Goal: Information Seeking & Learning: Check status

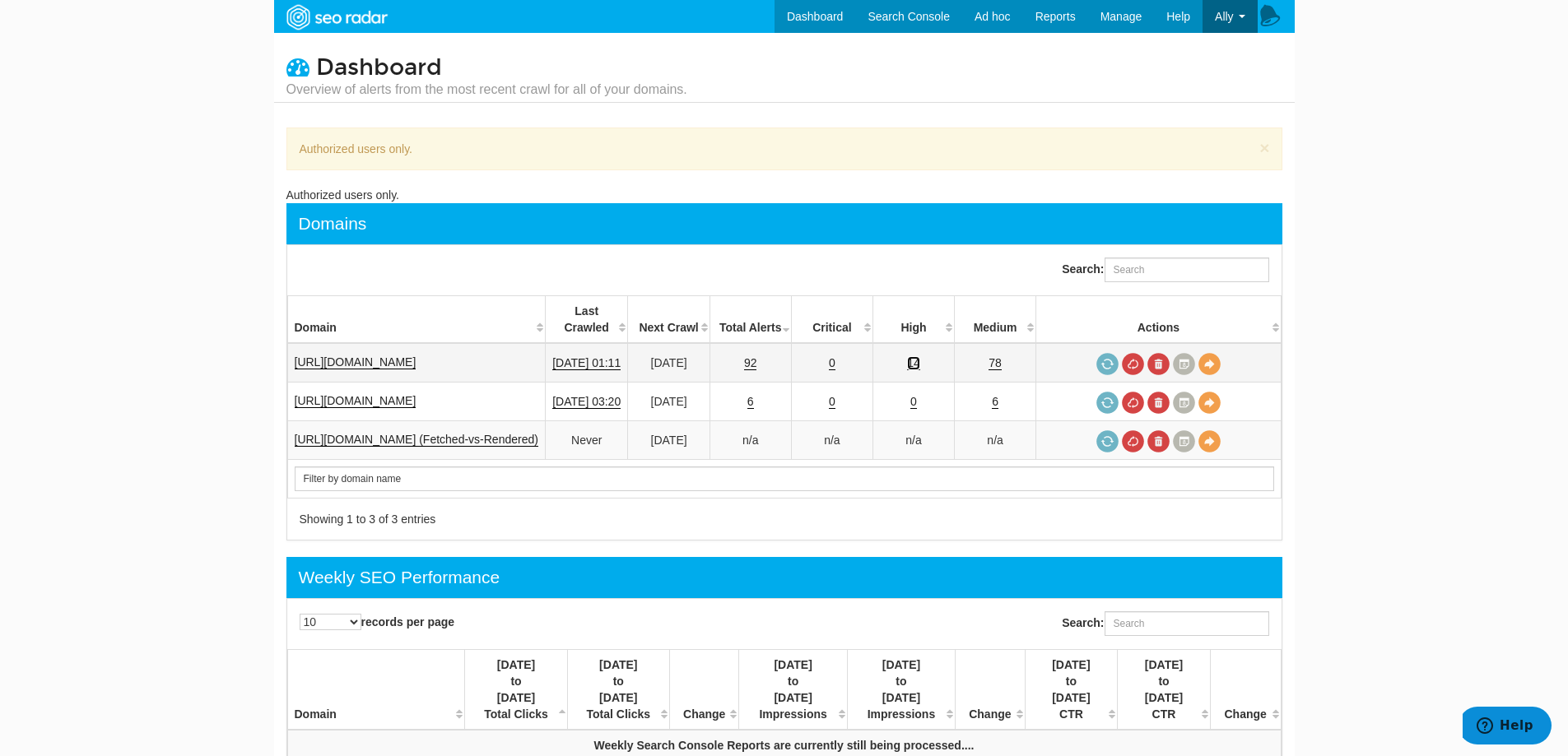
click at [916, 357] on link "14" at bounding box center [913, 363] width 14 height 14
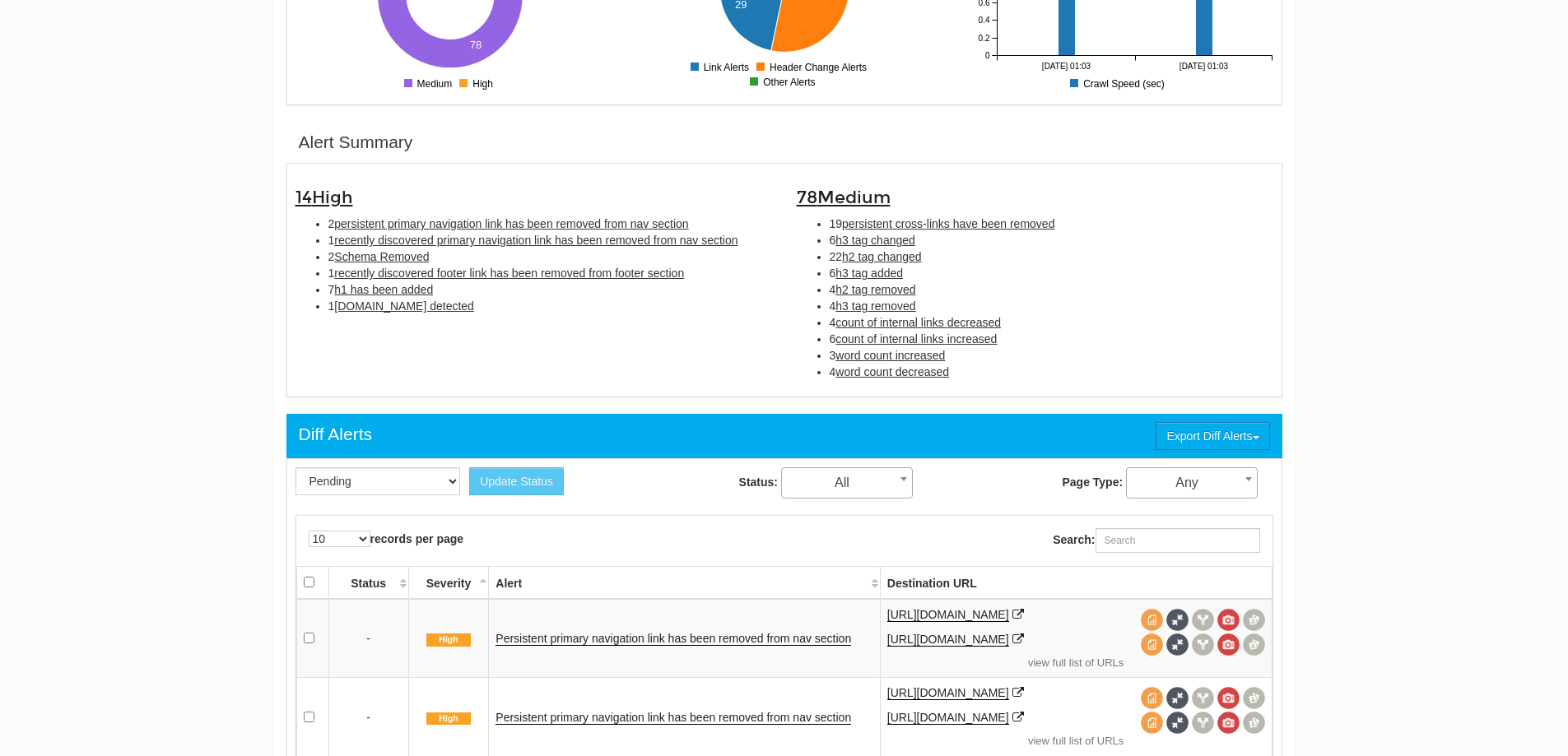
scroll to position [576, 0]
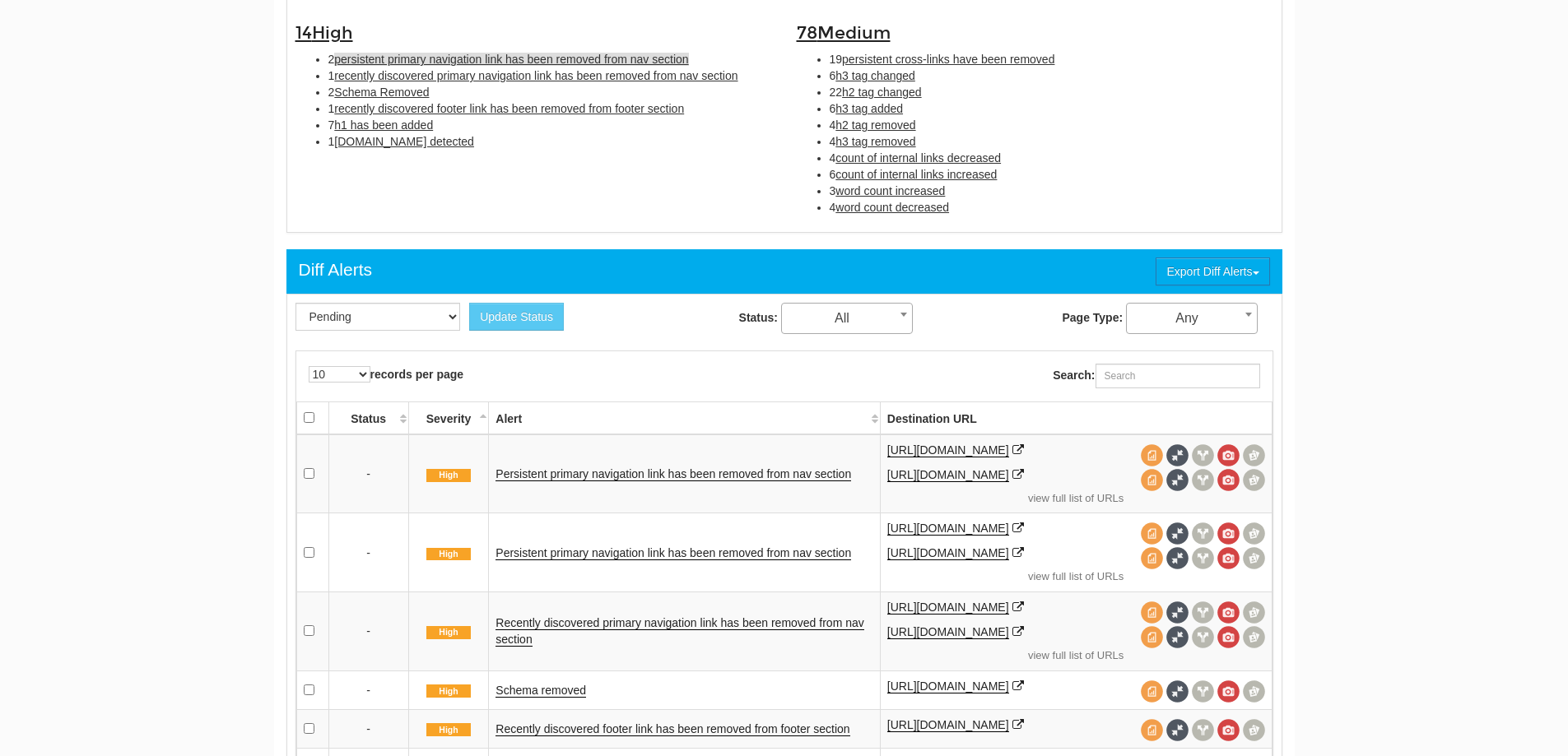
click at [625, 63] on span "persistent primary navigation link has been removed from nav section" at bounding box center [511, 59] width 354 height 14
type input "persistent primary navigation link has been removed from nav section"
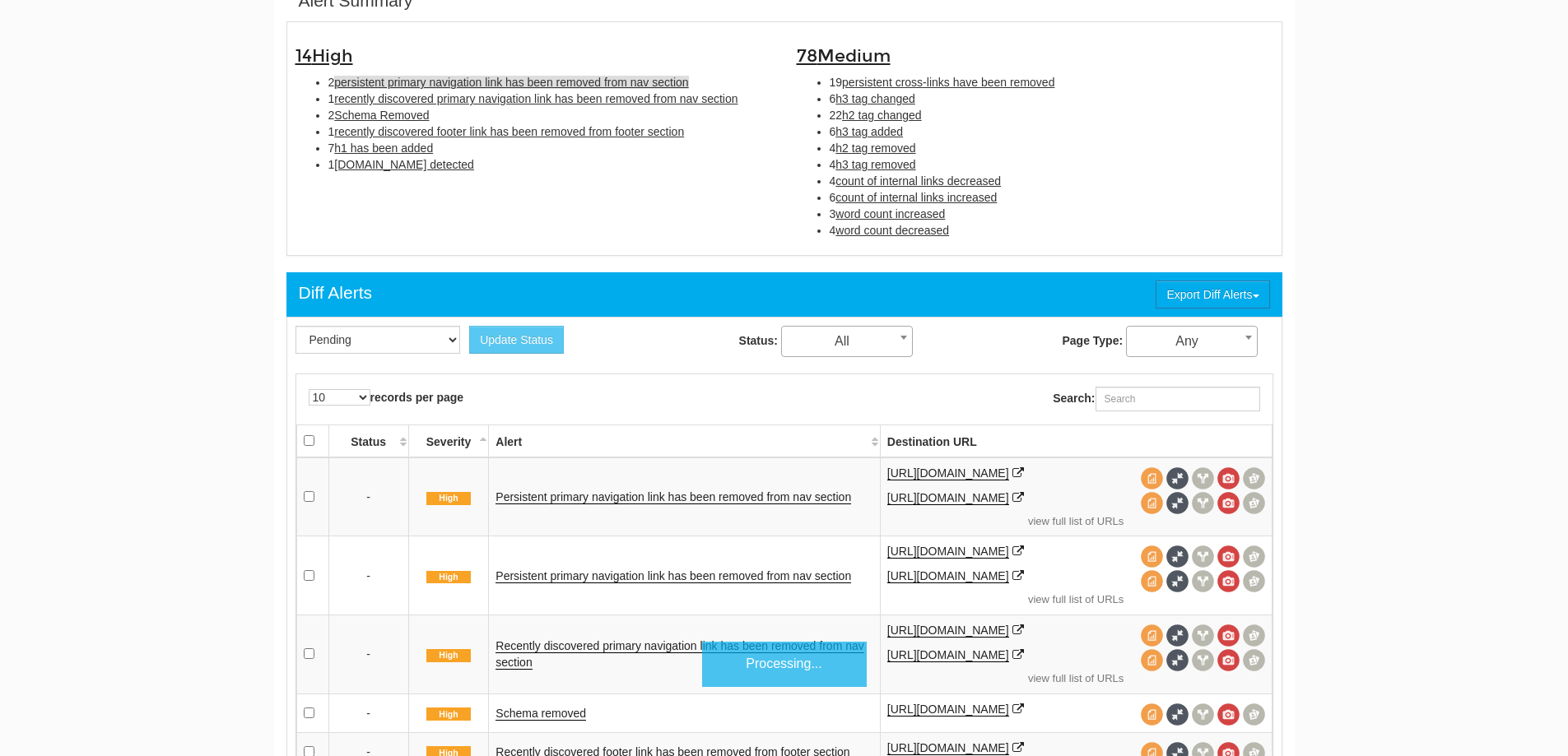
scroll to position [533, 0]
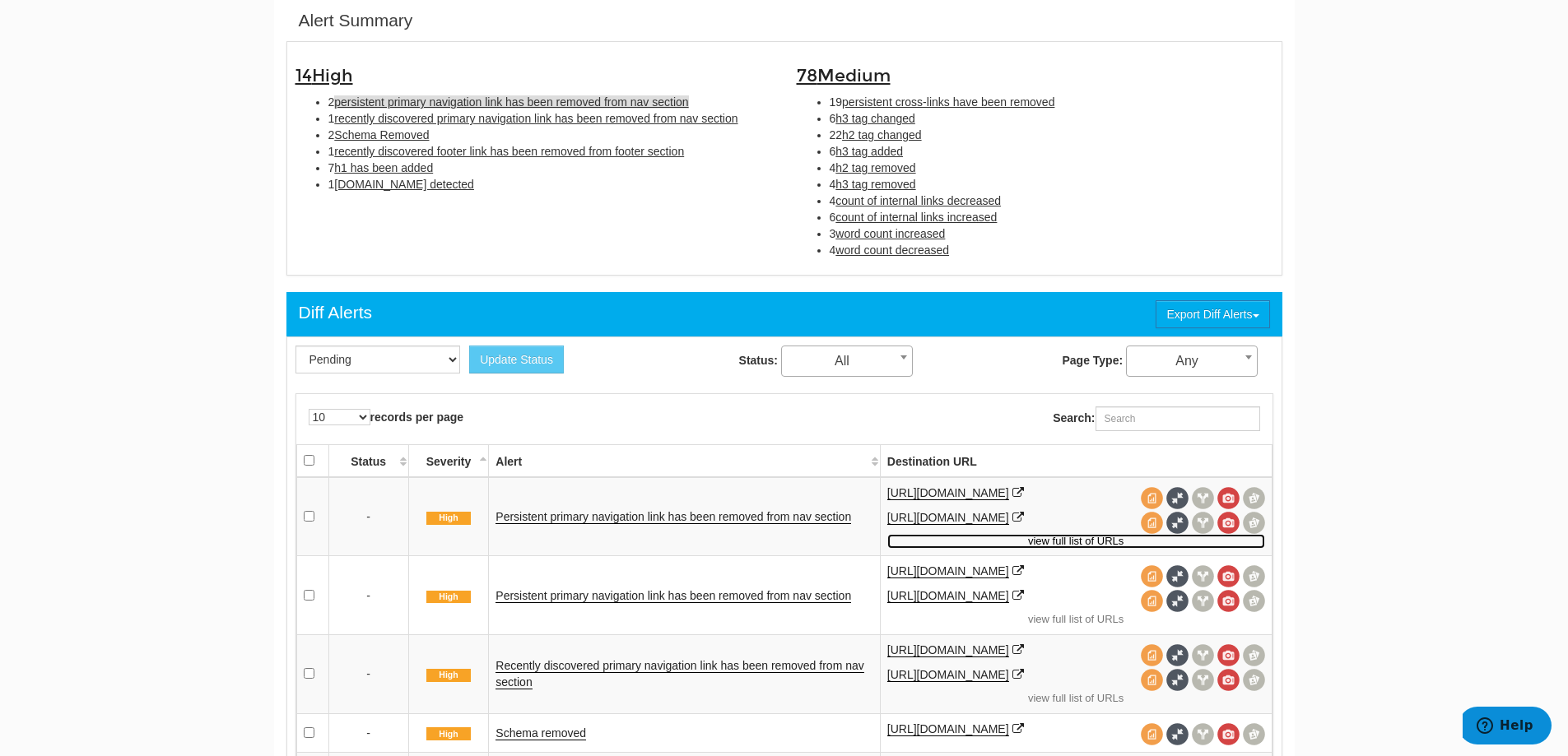
click at [1096, 541] on link "view full list of URLs" at bounding box center [1076, 542] width 378 height 16
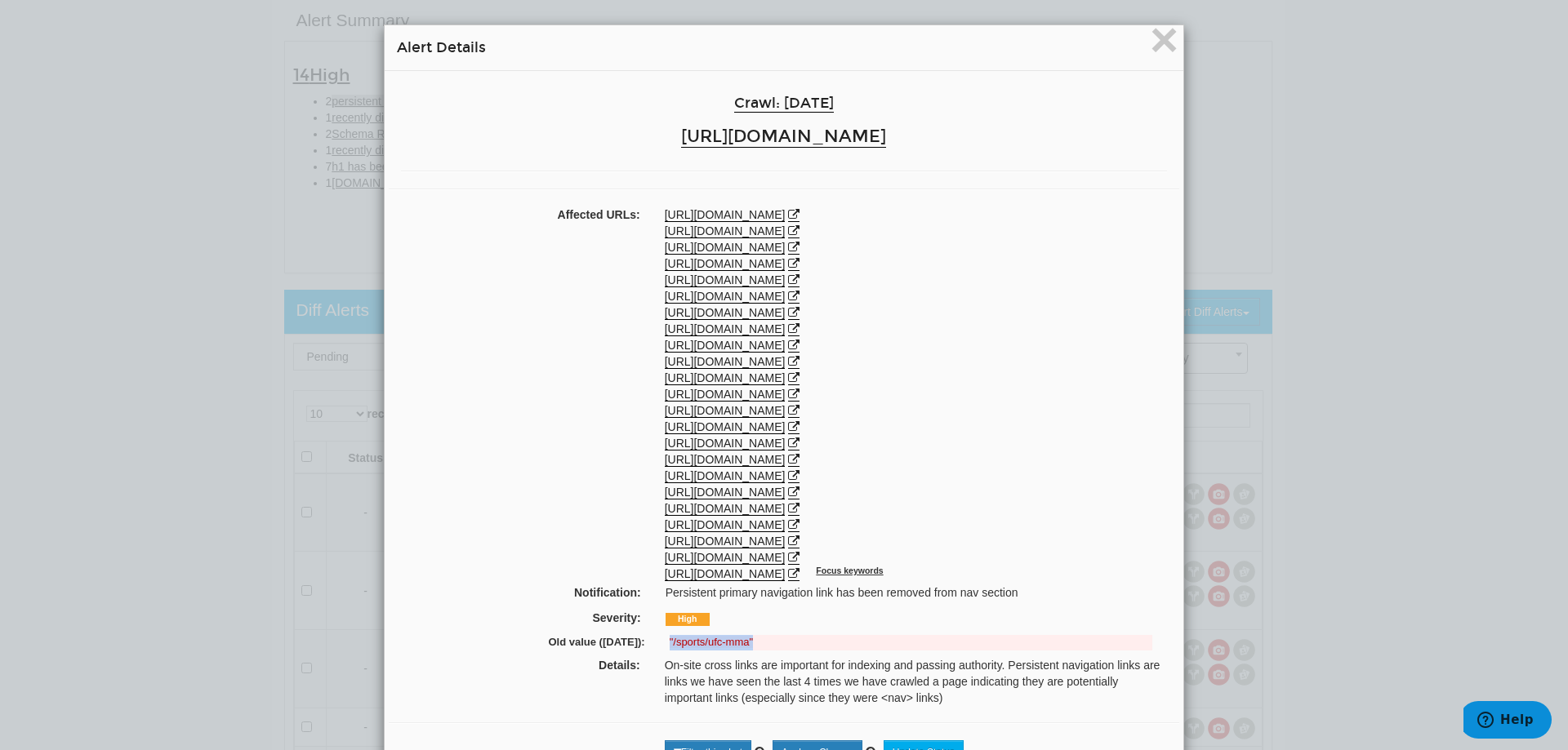
drag, startPoint x: 665, startPoint y: 644, endPoint x: 777, endPoint y: 653, distance: 112.4
click at [777, 653] on div "Old value (09/26/2025): "/sports/ufc-mma"" at bounding box center [784, 644] width 766 height 24
click at [254, 207] on div "× Alert Details Crawl: 09/29/2025 https://www.bovada.lv Affected URLs: https://…" at bounding box center [784, 375] width 1568 height 750
click at [1151, 31] on span "×" at bounding box center [1164, 39] width 29 height 55
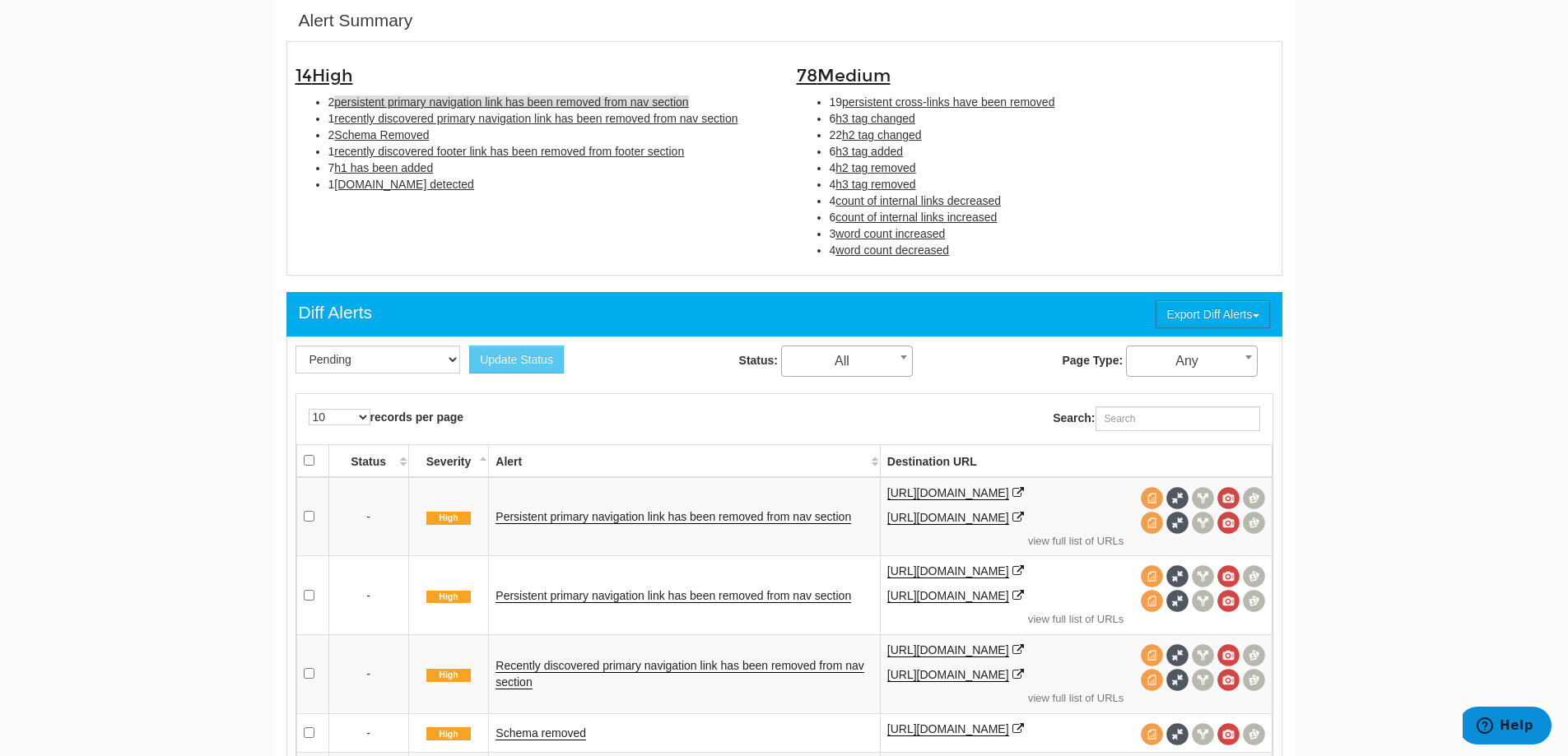
click at [434, 126] on li "1 recently discovered primary navigation link has been removed from nav section" at bounding box center [551, 118] width 444 height 16
click at [447, 119] on span "recently discovered primary navigation link has been removed from nav section" at bounding box center [536, 118] width 403 height 14
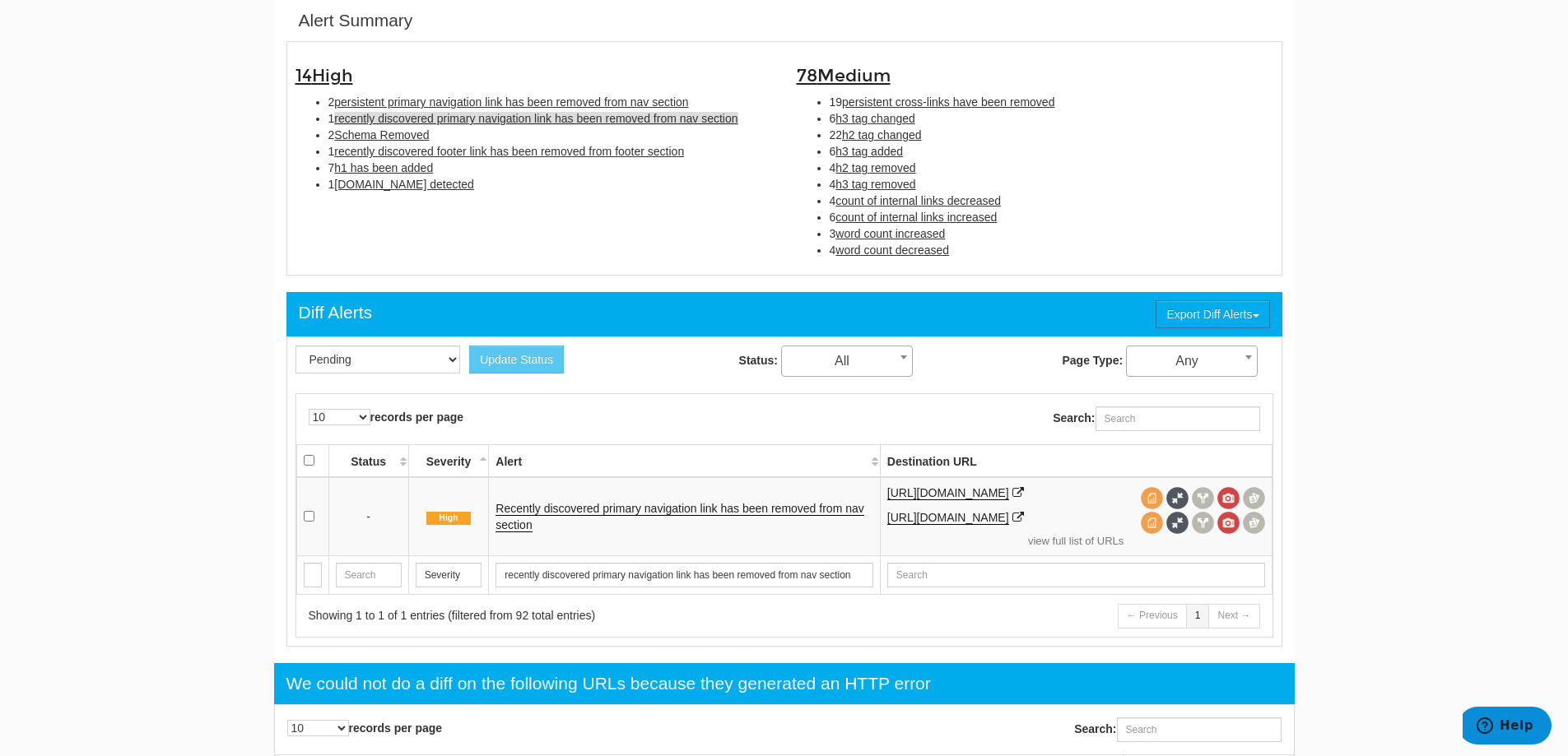
click at [415, 143] on li "1 recently discovered footer link has been removed from footer section" at bounding box center [551, 151] width 444 height 16
click at [409, 131] on span "Schema Removed" at bounding box center [382, 135] width 95 height 14
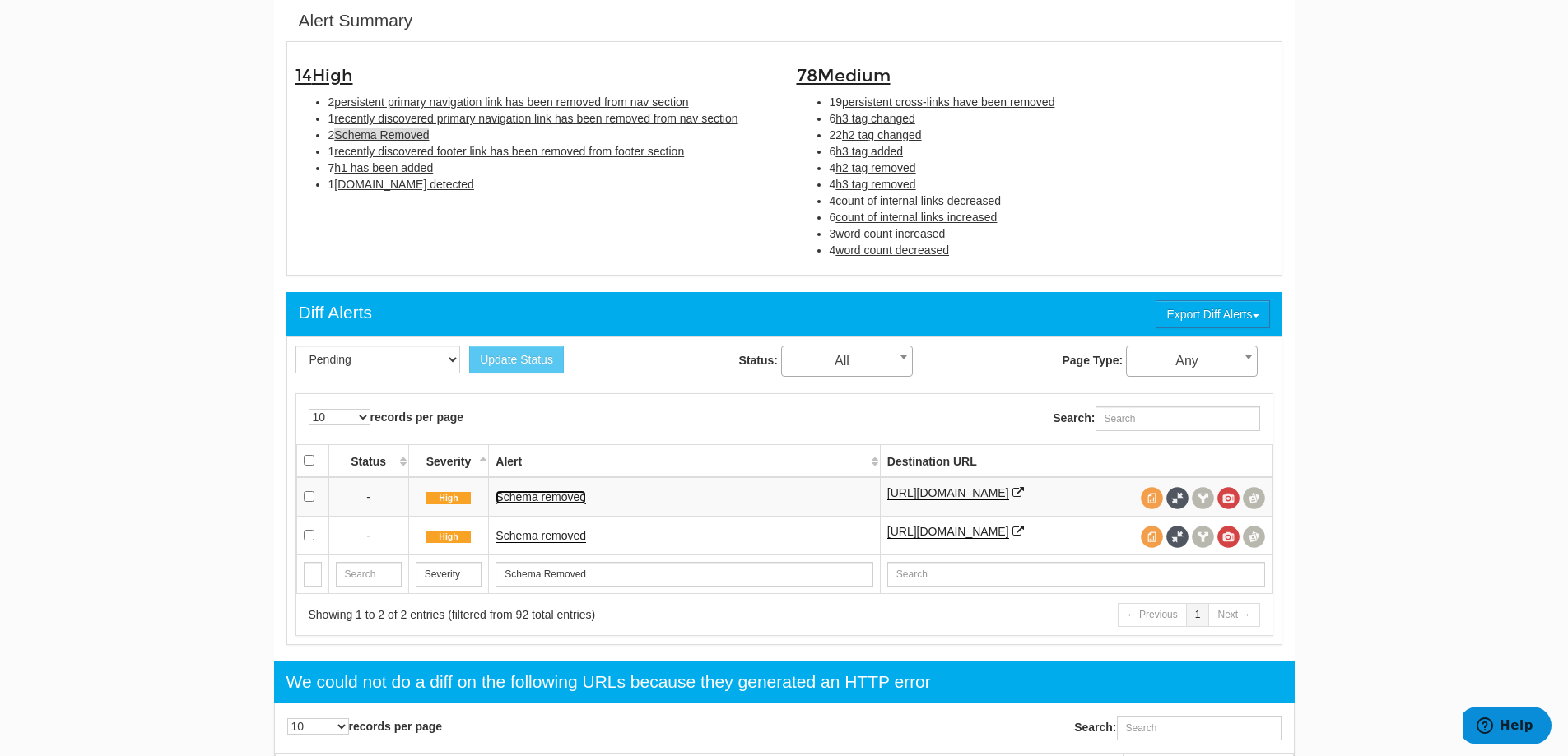
click at [530, 495] on link "Schema removed" at bounding box center [540, 497] width 90 height 14
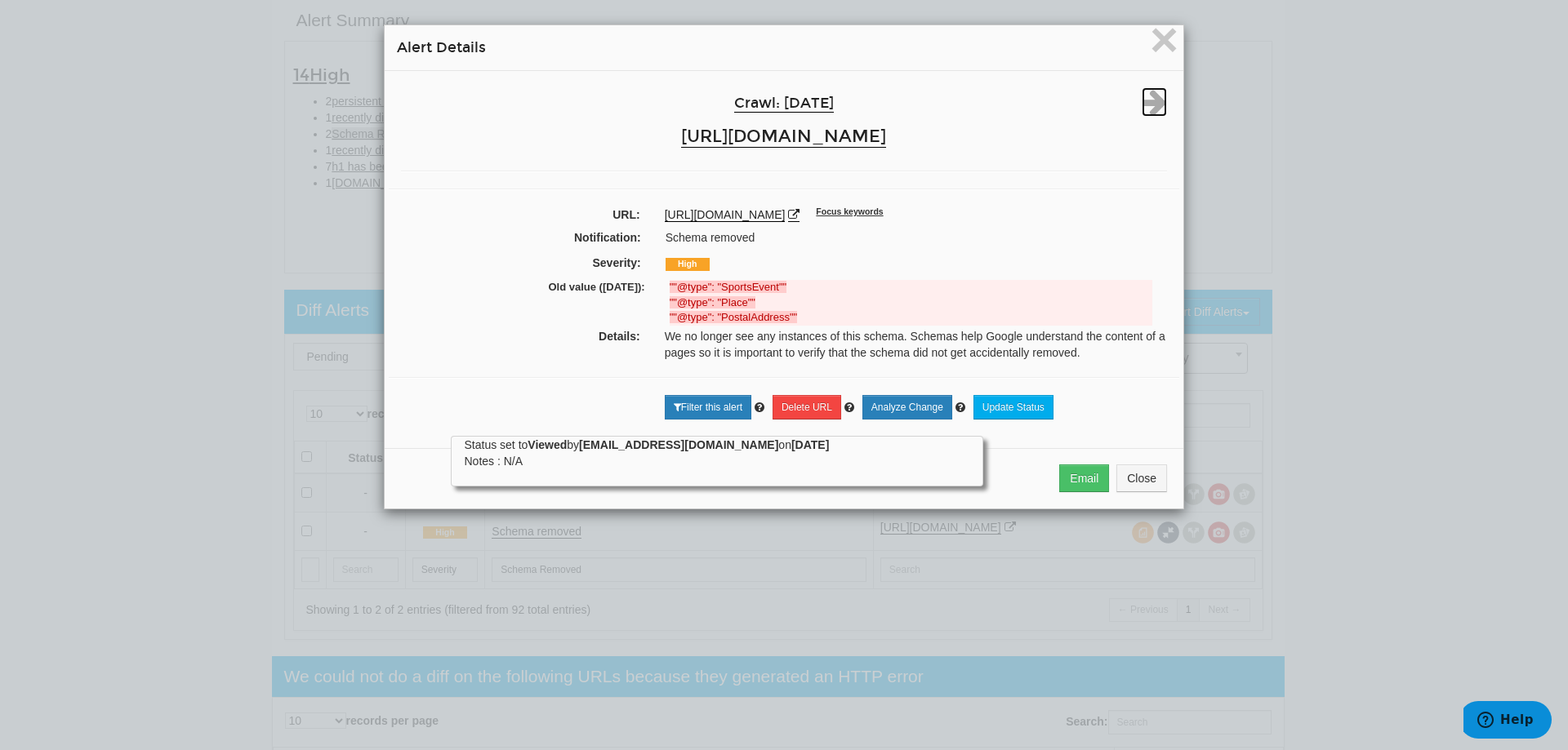
click at [1147, 104] on icon at bounding box center [1154, 102] width 25 height 30
click at [1164, 35] on span "×" at bounding box center [1164, 39] width 29 height 55
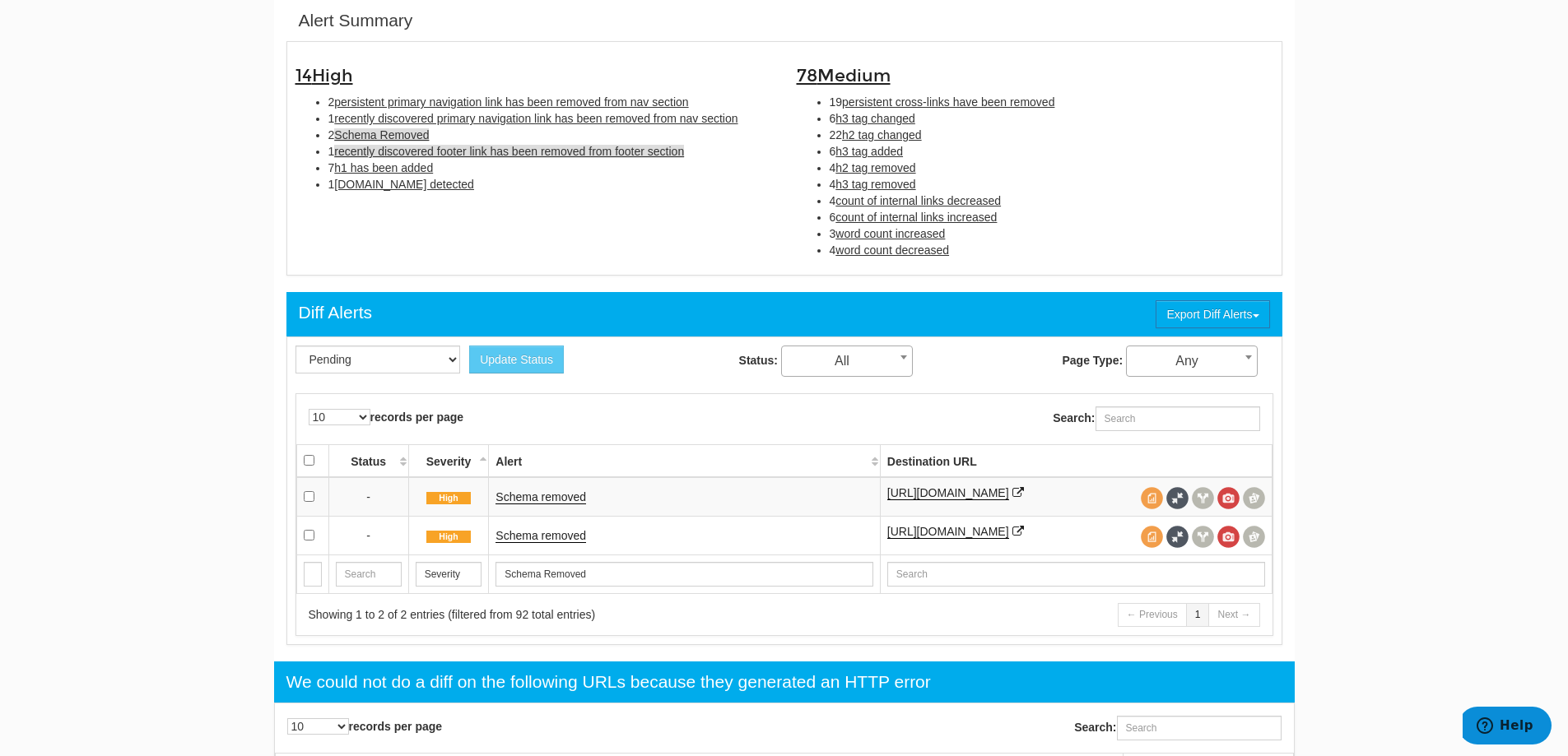
click at [366, 149] on span "recently discovered footer link has been removed from footer section" at bounding box center [509, 151] width 350 height 14
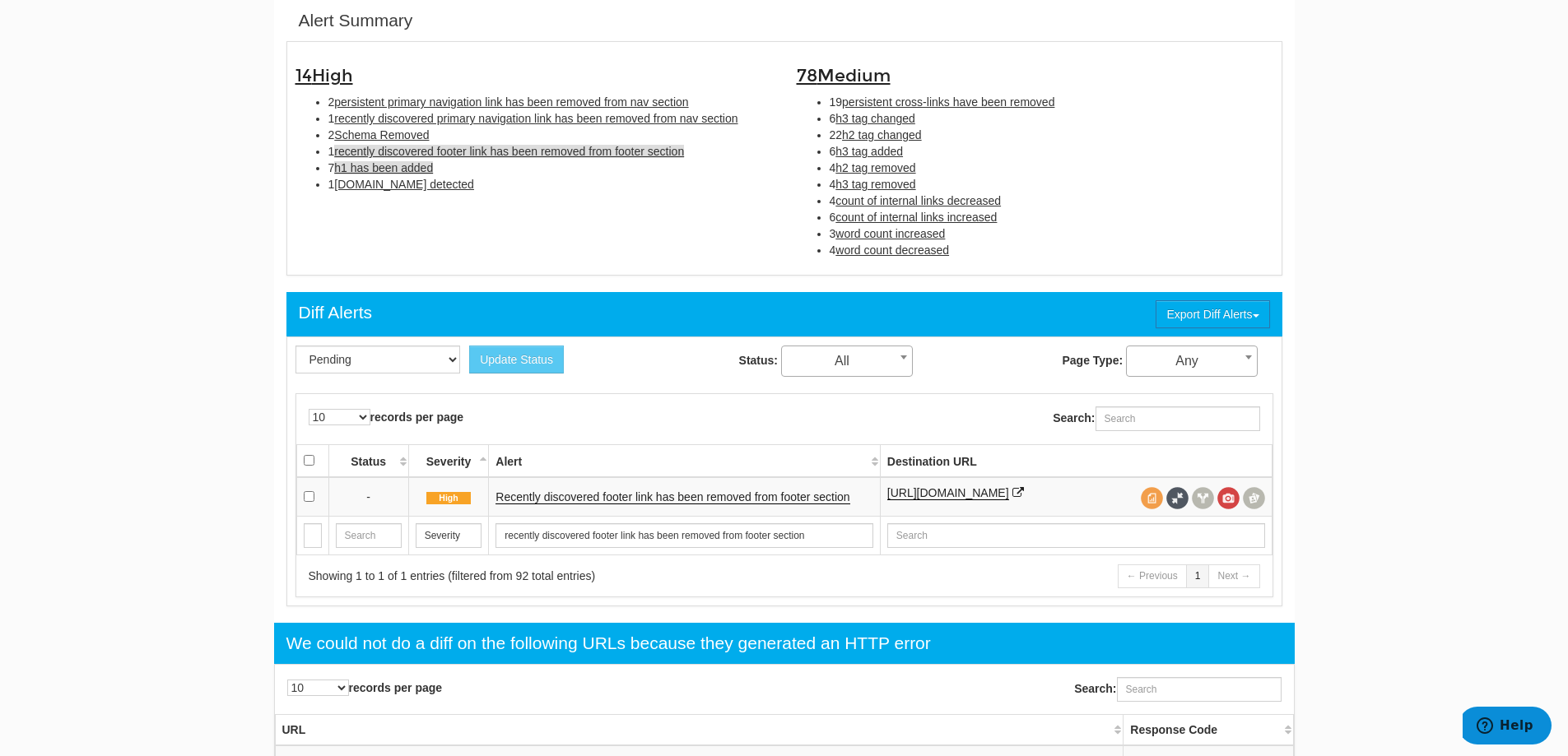
click at [422, 166] on span "h1 has been added" at bounding box center [384, 168] width 99 height 14
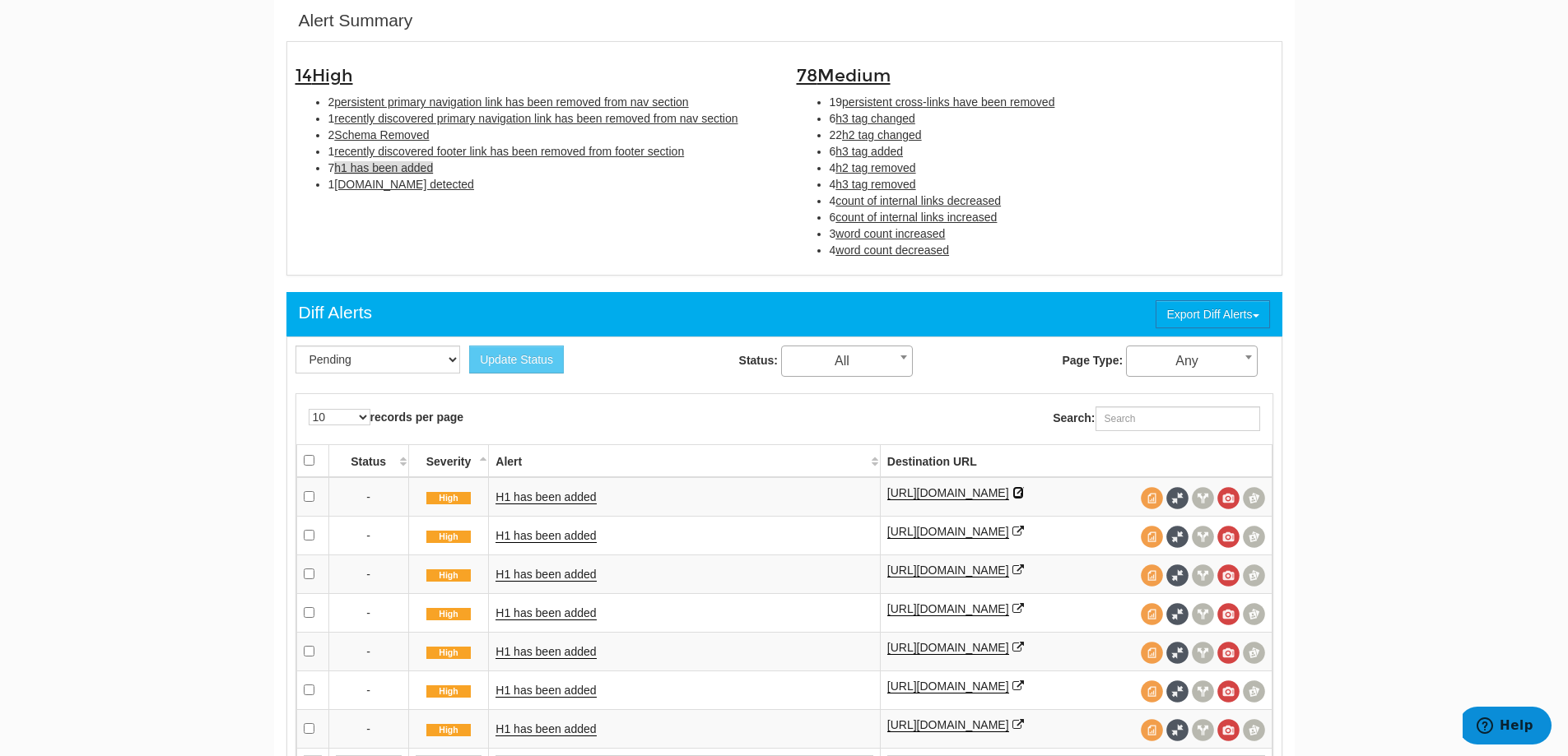
click at [1024, 488] on icon at bounding box center [1018, 493] width 12 height 12
click at [999, 493] on link "https://www.bovada.lv/sports/baseball" at bounding box center [948, 493] width 122 height 14
click at [555, 494] on link "H1 has been added" at bounding box center [546, 497] width 101 height 14
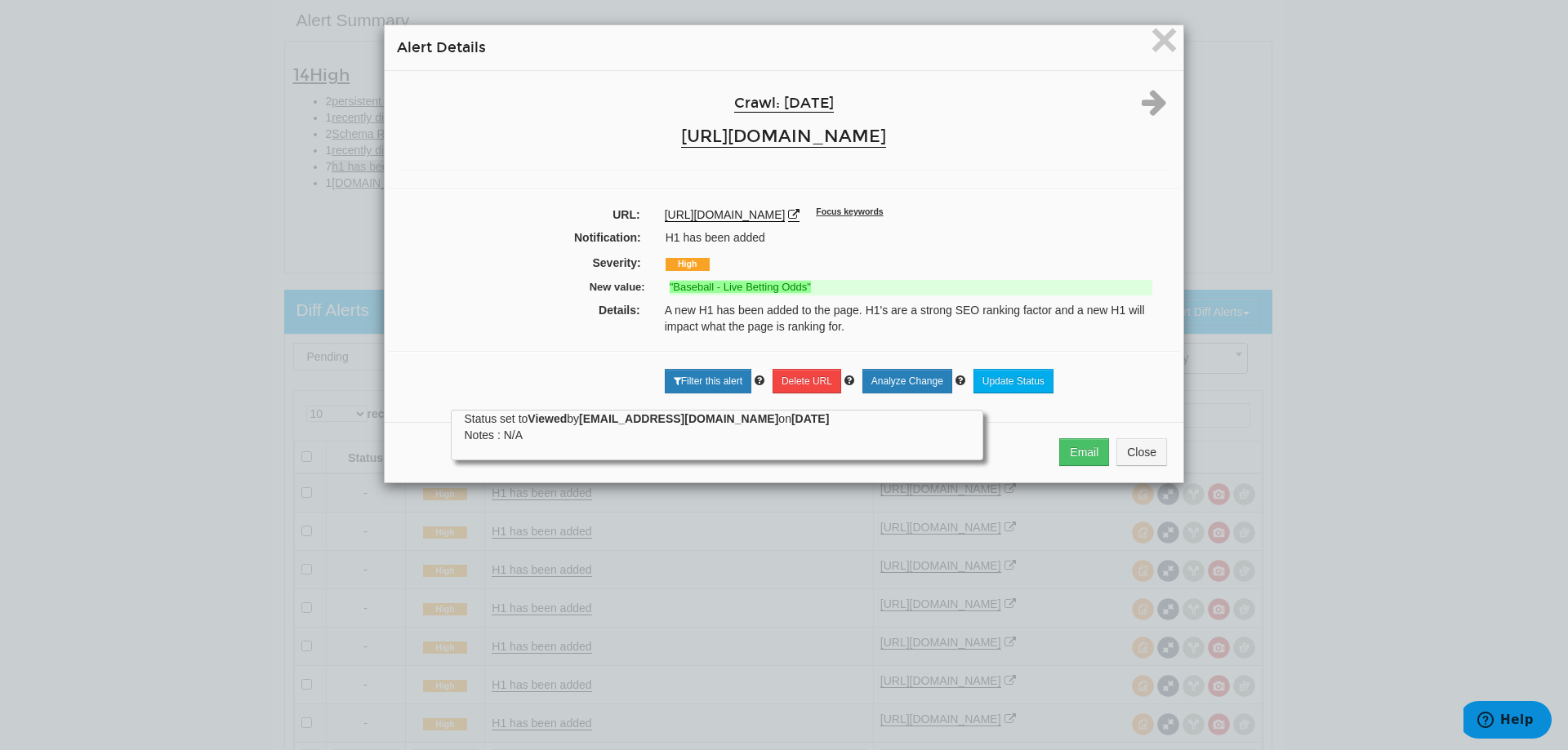
click at [1177, 42] on div "× Alert Details Crawl: 09/29/2025 https://www.bovada.lv URL: https://www.bovada…" at bounding box center [784, 253] width 800 height 459
click at [1166, 40] on span "×" at bounding box center [1164, 39] width 29 height 55
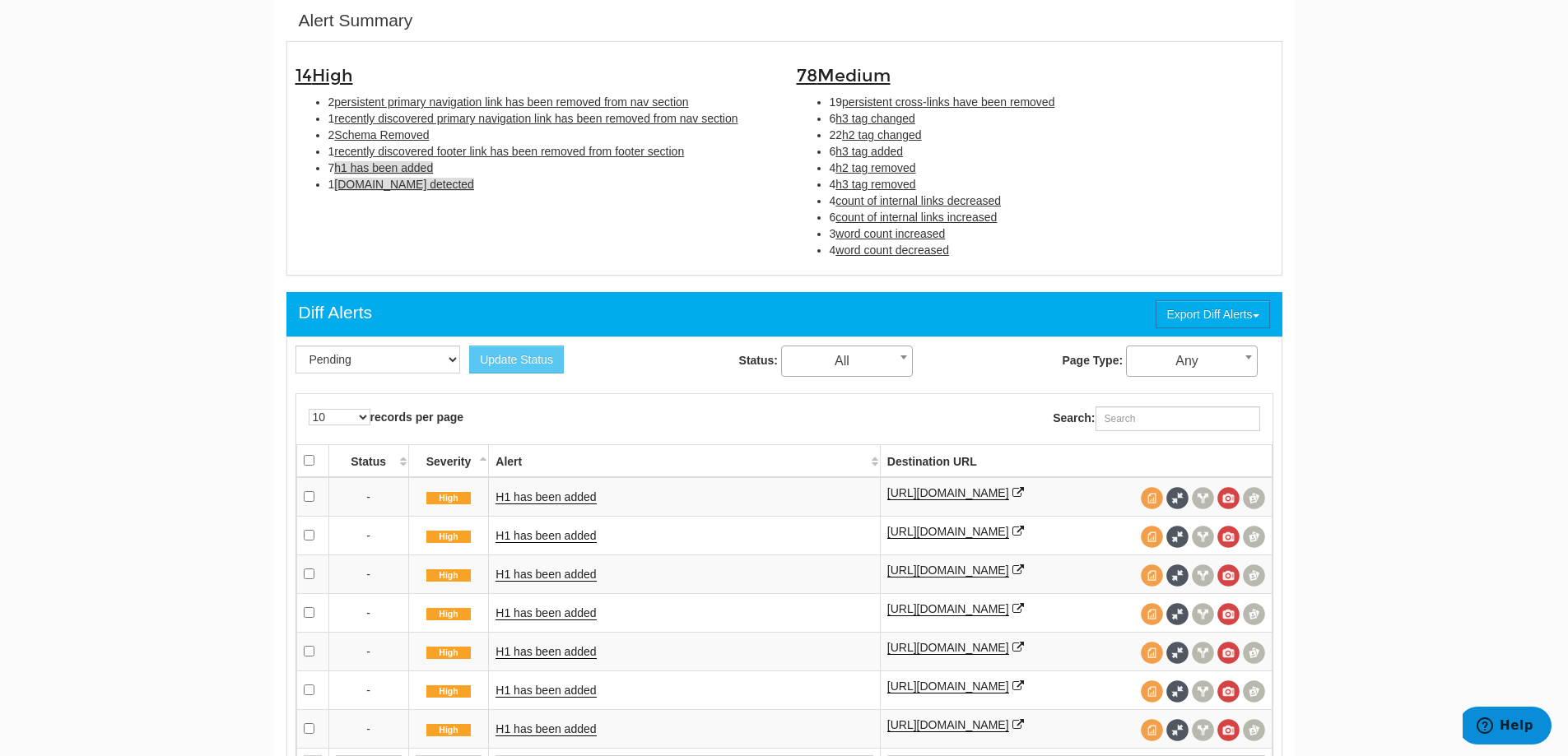
click at [413, 182] on span "schema.org detected" at bounding box center [404, 184] width 140 height 14
type input "schema.org detected"
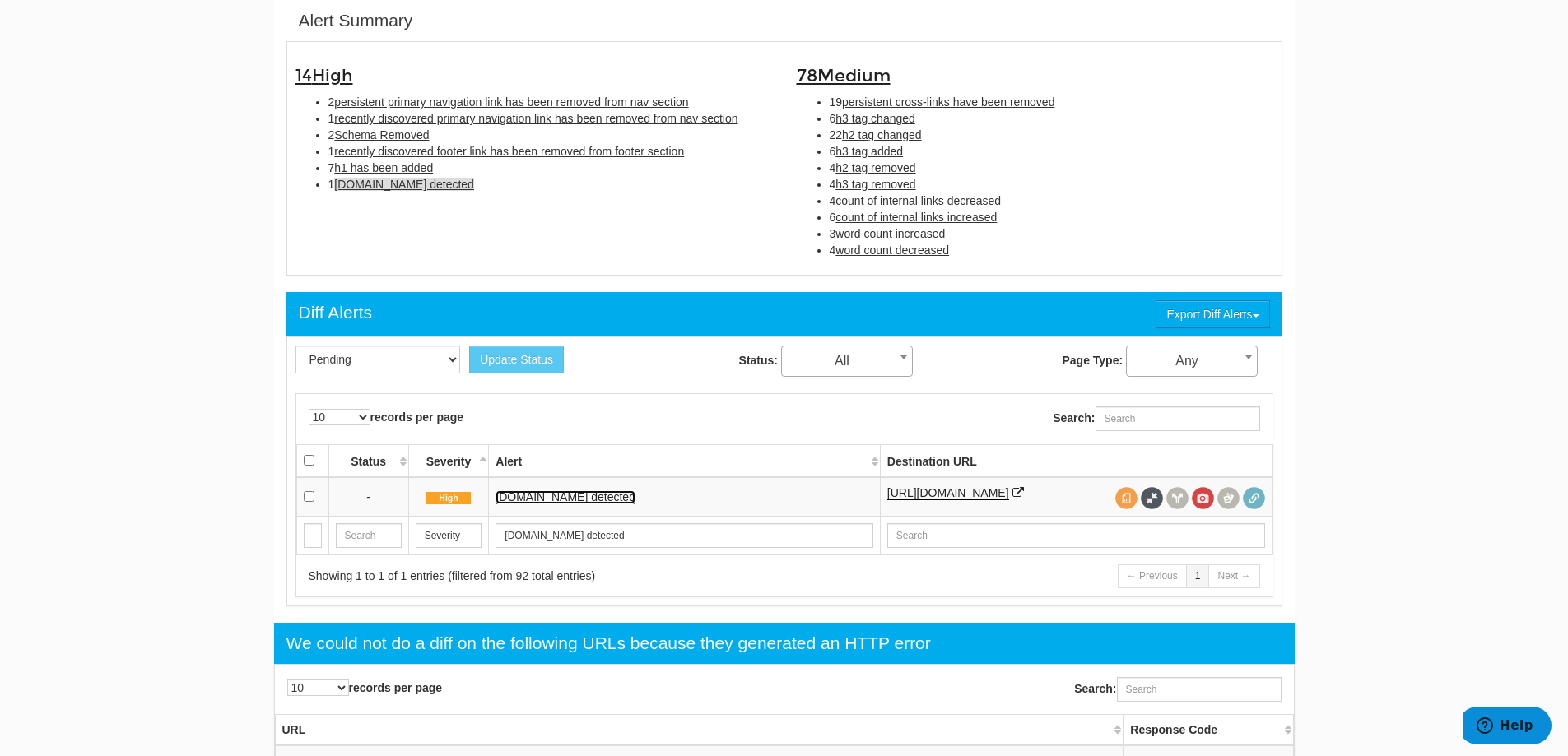
click at [523, 504] on link "Schema.org detected" at bounding box center [565, 497] width 140 height 14
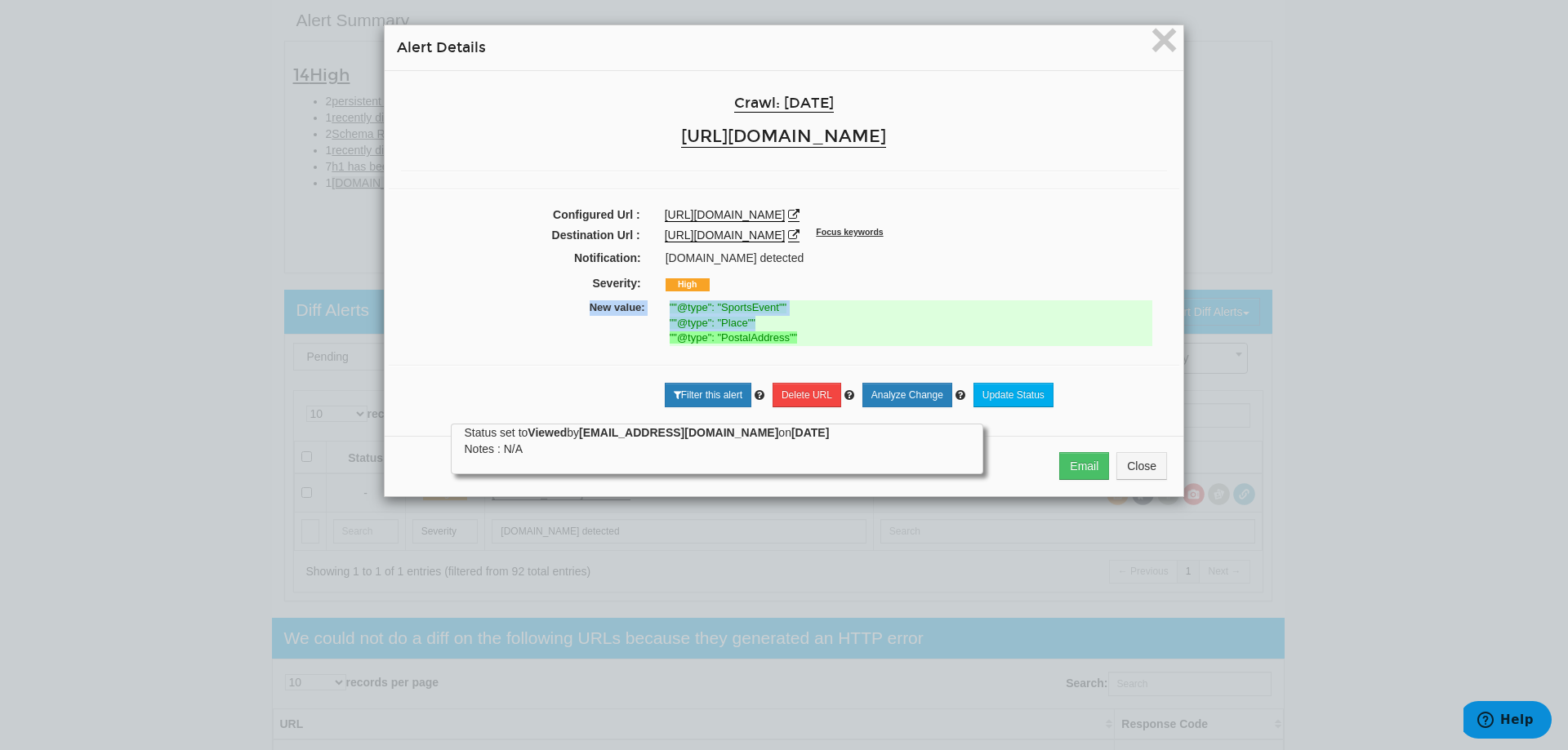
drag, startPoint x: 883, startPoint y: 330, endPoint x: 663, endPoint y: 297, distance: 222.5
click at [663, 297] on div "Crawl: 09/29/2025 https://www.bovada.lv Configured Url : https://www.bovada.lv/…" at bounding box center [784, 247] width 798 height 353
click at [756, 330] on ins """@type": "Place""" at bounding box center [911, 323] width 483 height 15
click at [1156, 34] on span "×" at bounding box center [1164, 39] width 29 height 55
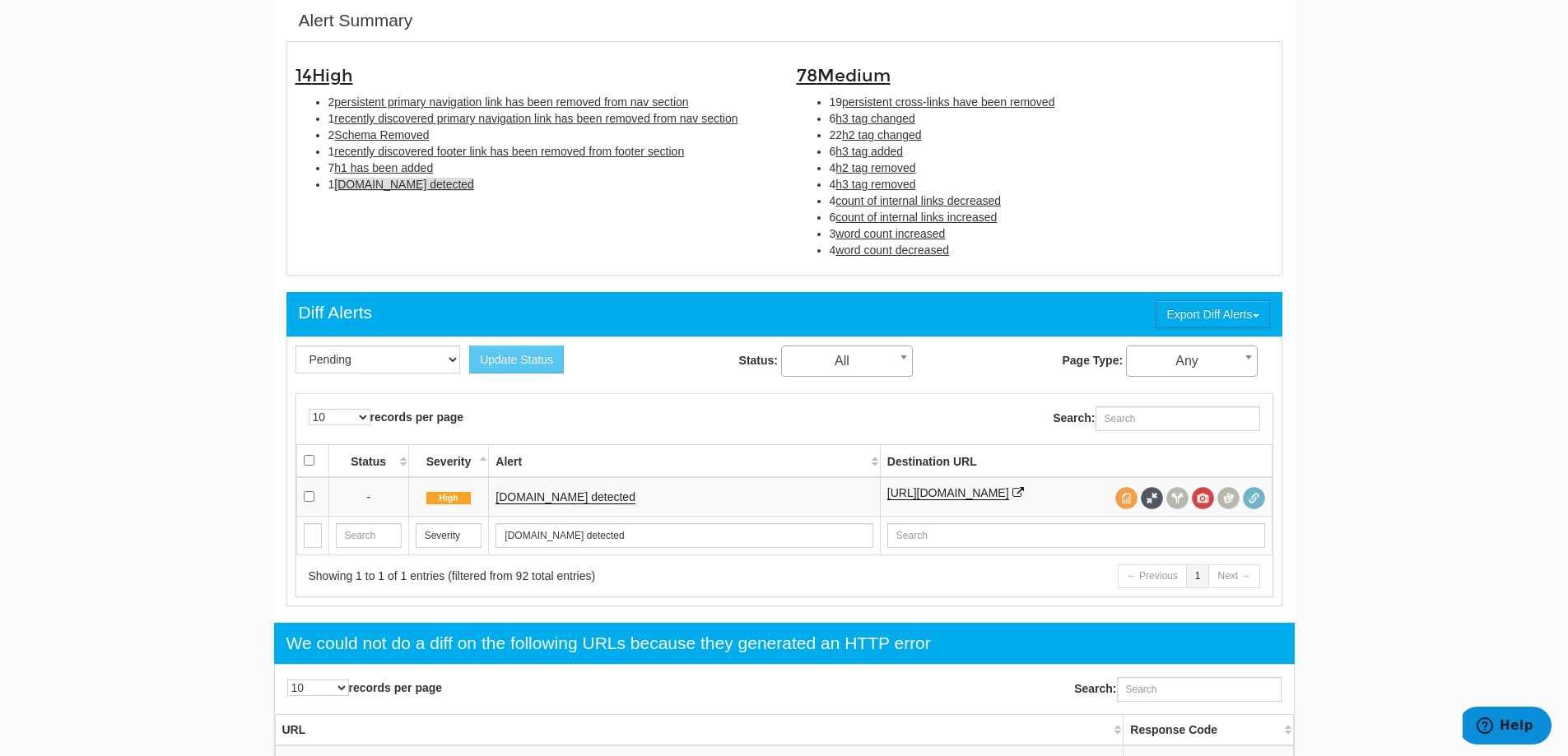
drag, startPoint x: 1227, startPoint y: 238, endPoint x: 1244, endPoint y: 238, distance: 17.0
click at [1228, 238] on li "3 word count increased" at bounding box center [1052, 234] width 444 height 16
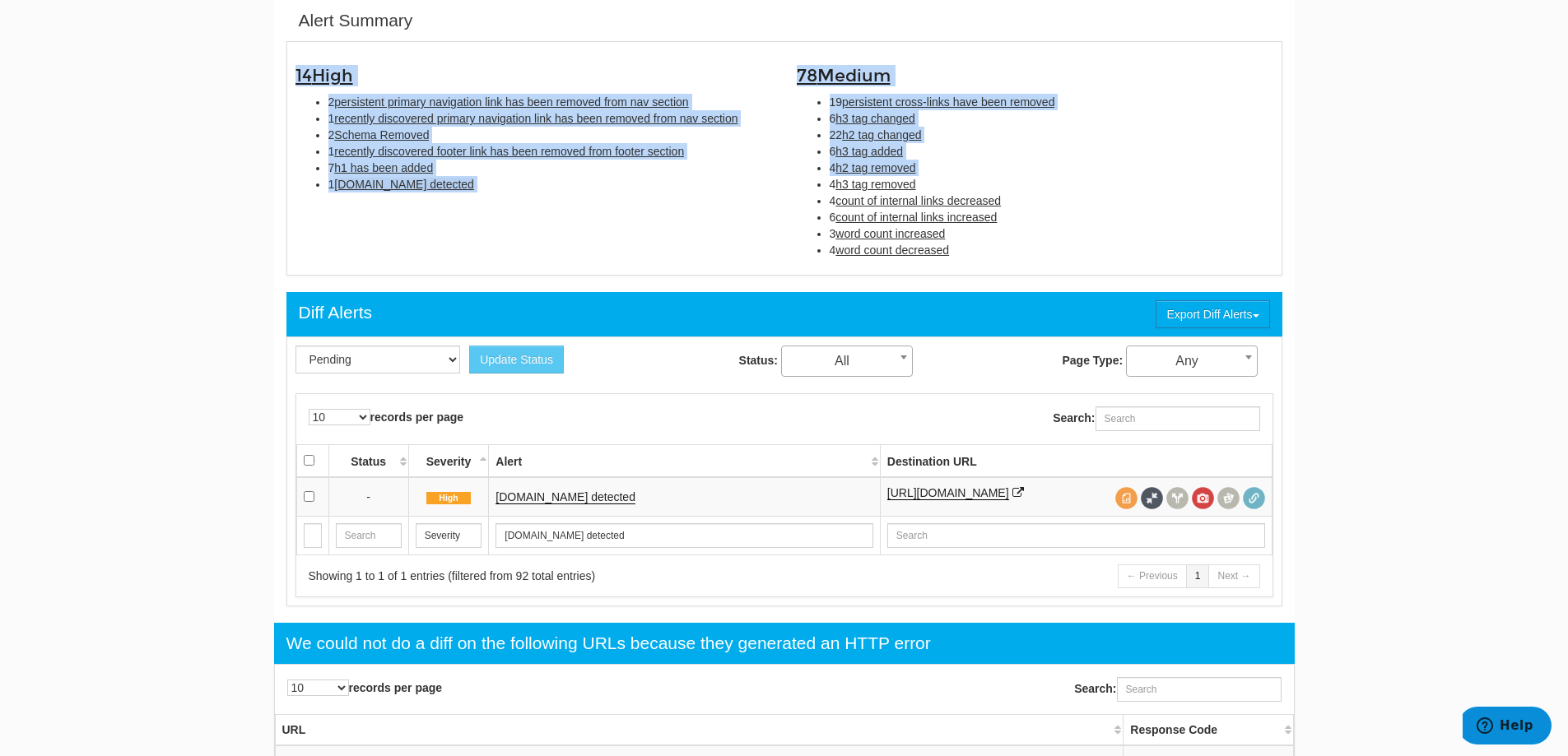
drag, startPoint x: 277, startPoint y: 57, endPoint x: 792, endPoint y: 191, distance: 532.1
click at [792, 191] on div "Alert Summary 14 High 2 persistent primary navigation link has been removed fro…" at bounding box center [784, 138] width 1021 height 275
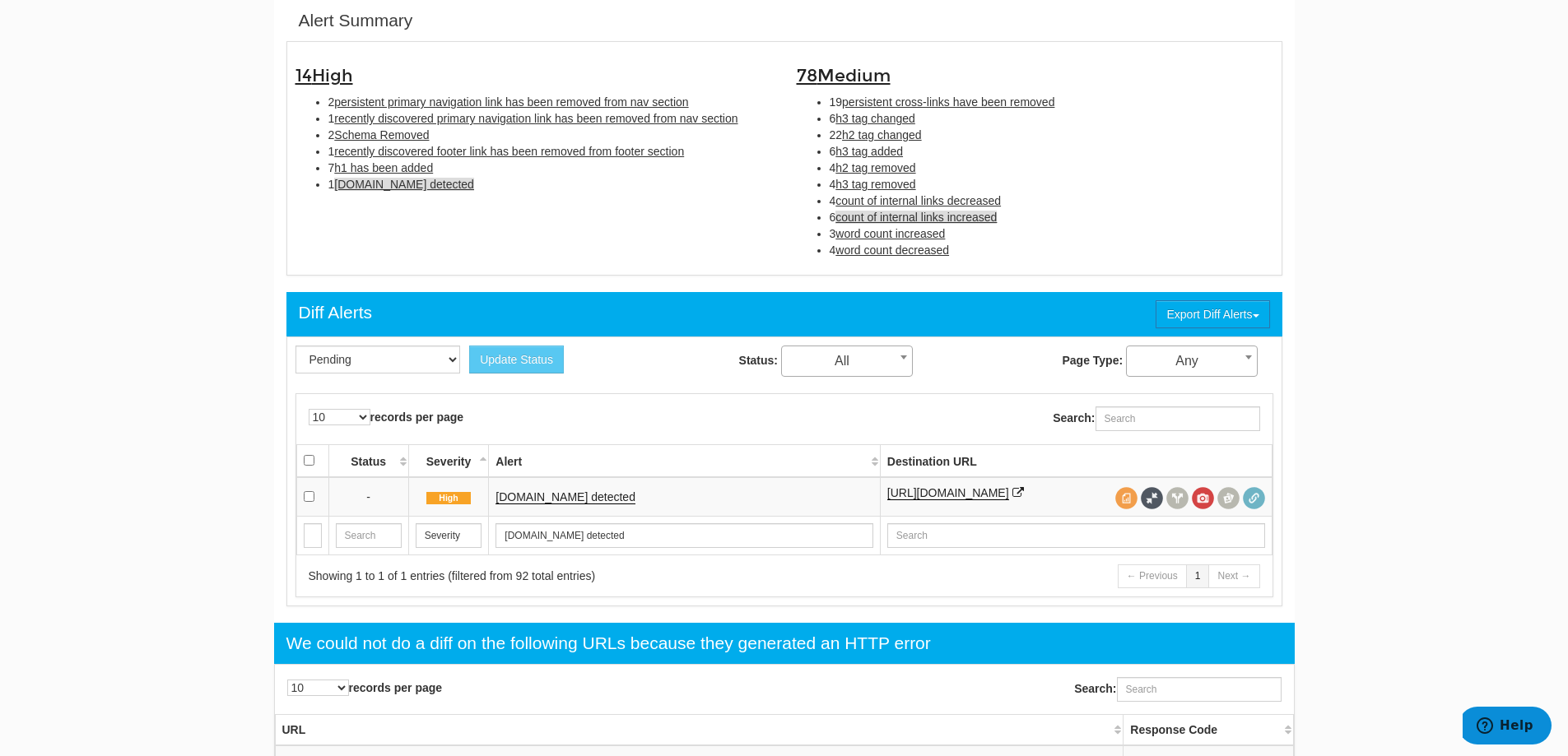
drag, startPoint x: 790, startPoint y: 197, endPoint x: 872, endPoint y: 216, distance: 84.2
click at [805, 202] on div "78 Medium 19 persistent cross-links have been removed 6 h3 tag changed 22 h2 ta…" at bounding box center [1035, 158] width 501 height 216
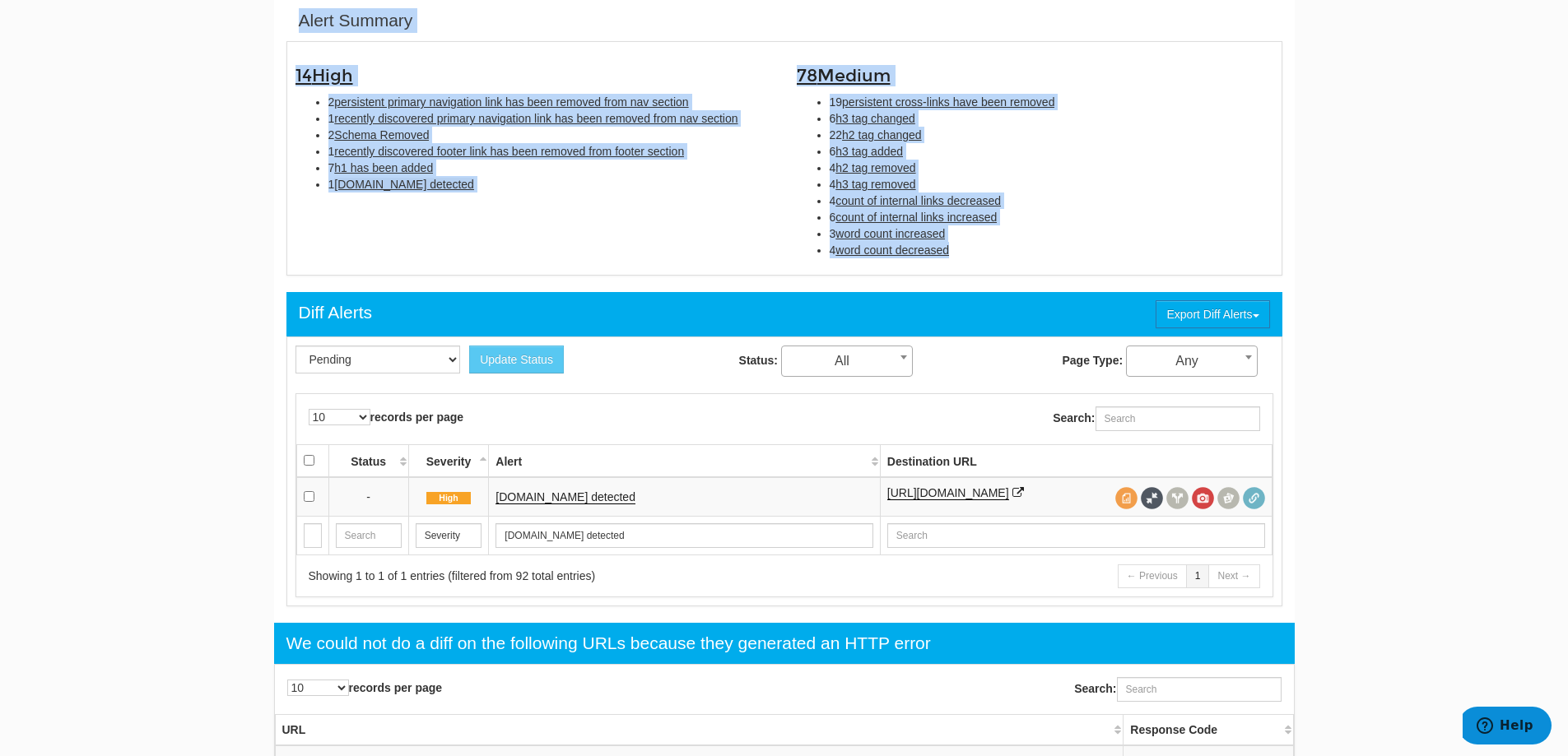
scroll to position [506, 0]
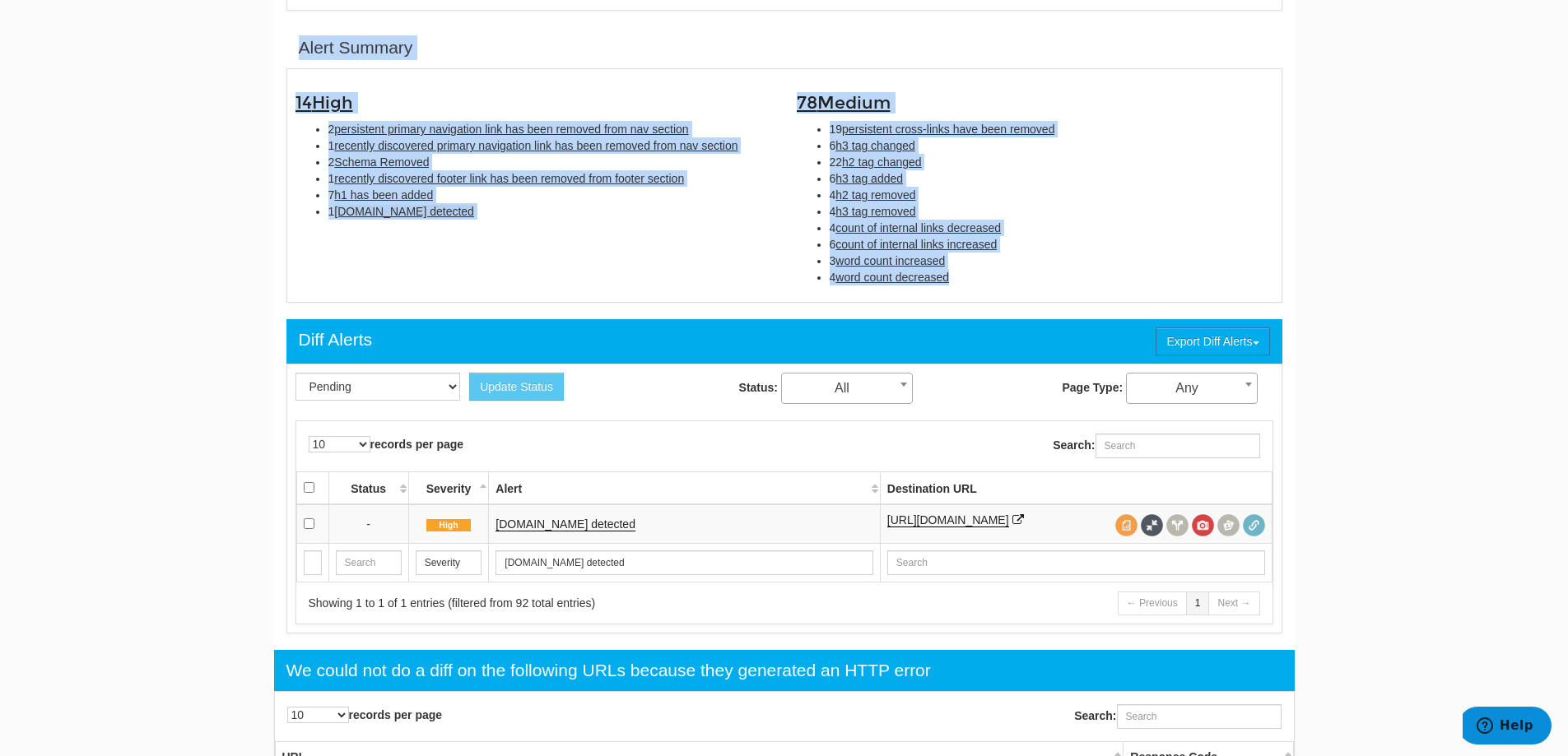
drag, startPoint x: 1140, startPoint y: 280, endPoint x: 554, endPoint y: 47, distance: 630.6
click at [371, 68] on div "14 High 2 persistent primary navigation link has been removed from nav section …" at bounding box center [784, 185] width 996 height 235
drag, startPoint x: 336, startPoint y: 41, endPoint x: 1093, endPoint y: 288, distance: 796.3
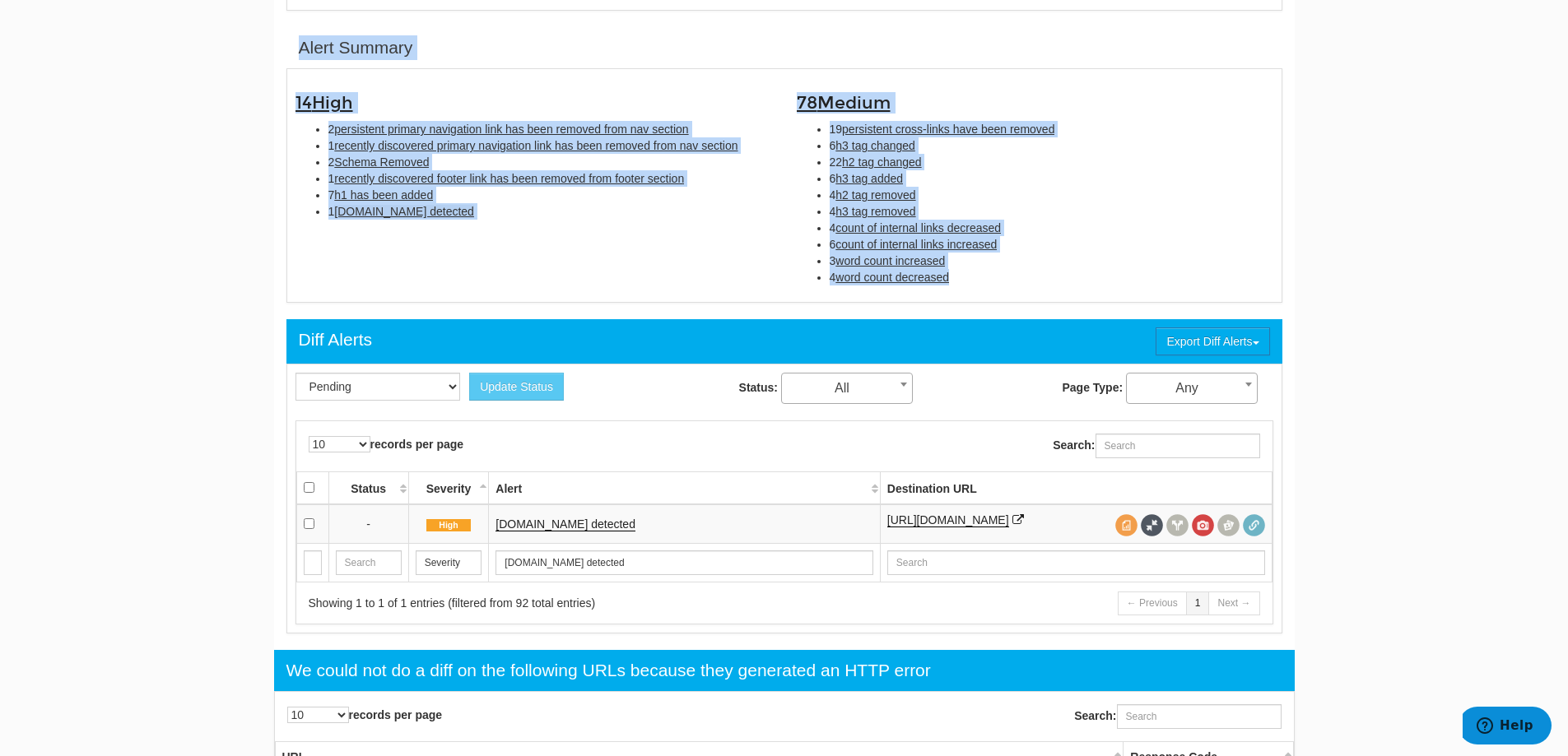
click at [1091, 288] on div "78 Medium 19 persistent cross-links have been removed 6 h3 tag changed 22 h2 ta…" at bounding box center [1035, 185] width 501 height 216
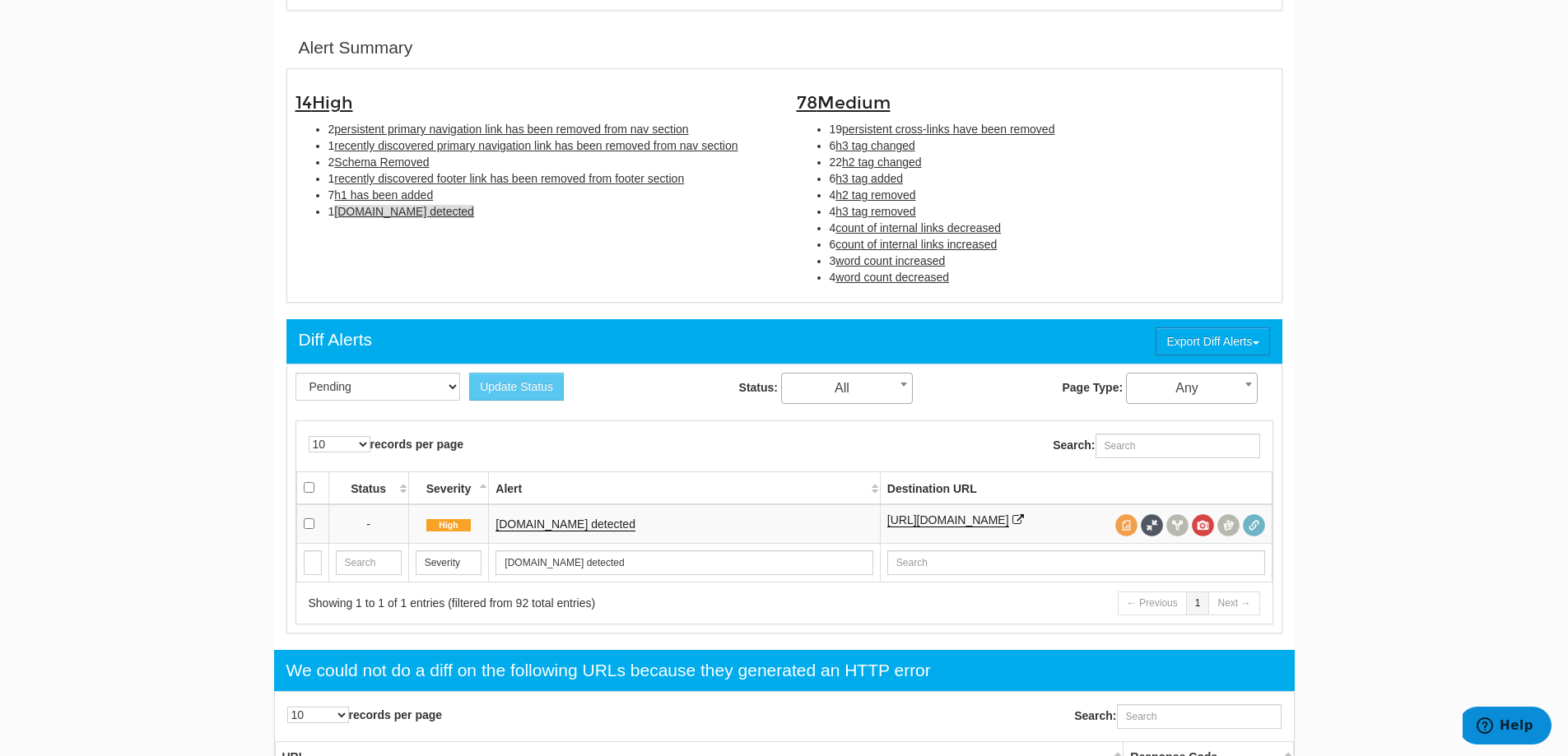
click at [1086, 289] on div "78 Medium 19 persistent cross-links have been removed 6 h3 tag changed 22 h2 ta…" at bounding box center [1035, 185] width 501 height 216
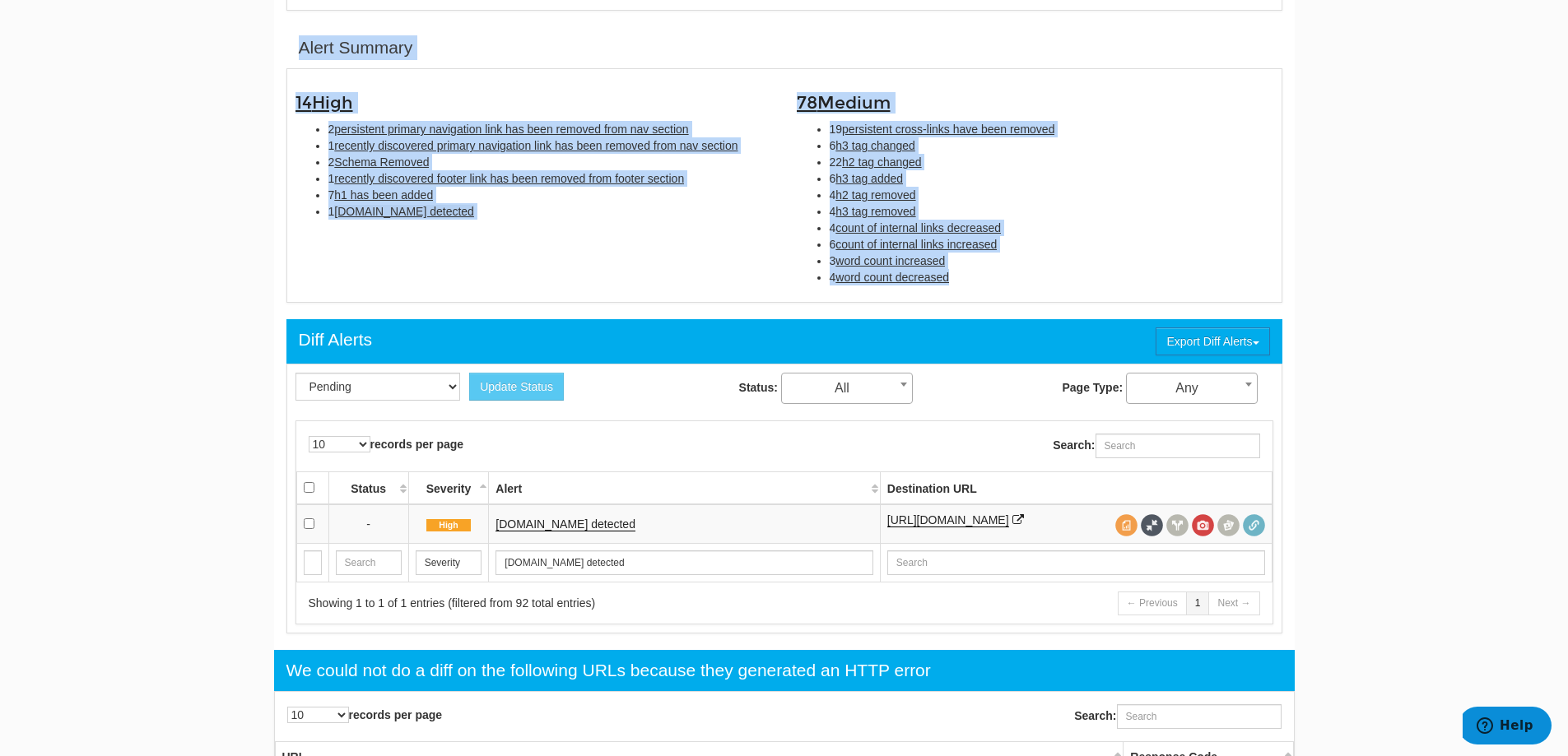
drag, startPoint x: 805, startPoint y: 246, endPoint x: 270, endPoint y: 46, distance: 571.2
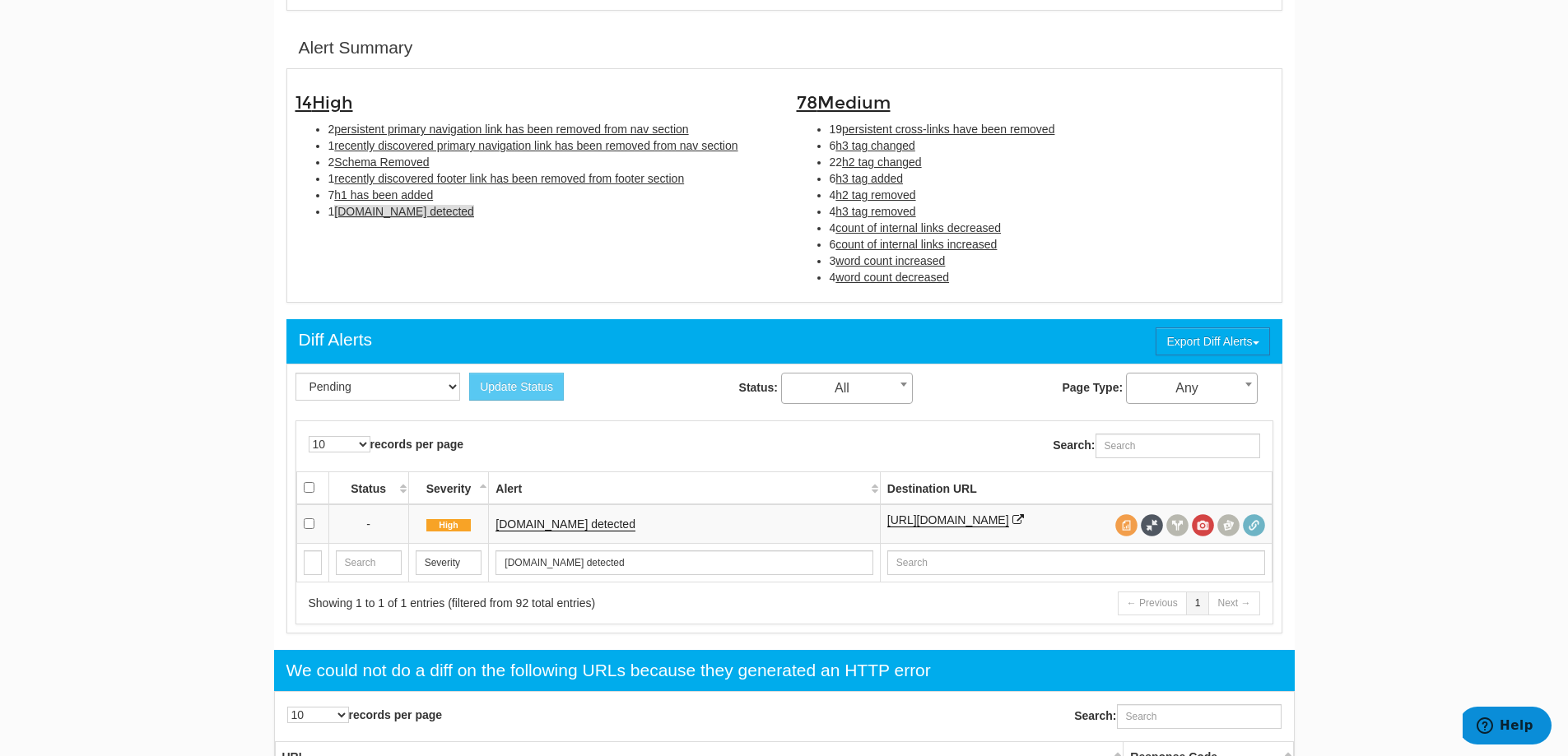
drag, startPoint x: 280, startPoint y: 43, endPoint x: 308, endPoint y: 40, distance: 28.2
click at [297, 42] on div "Alert Summary 14 High 2 persistent primary navigation link has been removed fro…" at bounding box center [784, 165] width 1021 height 275
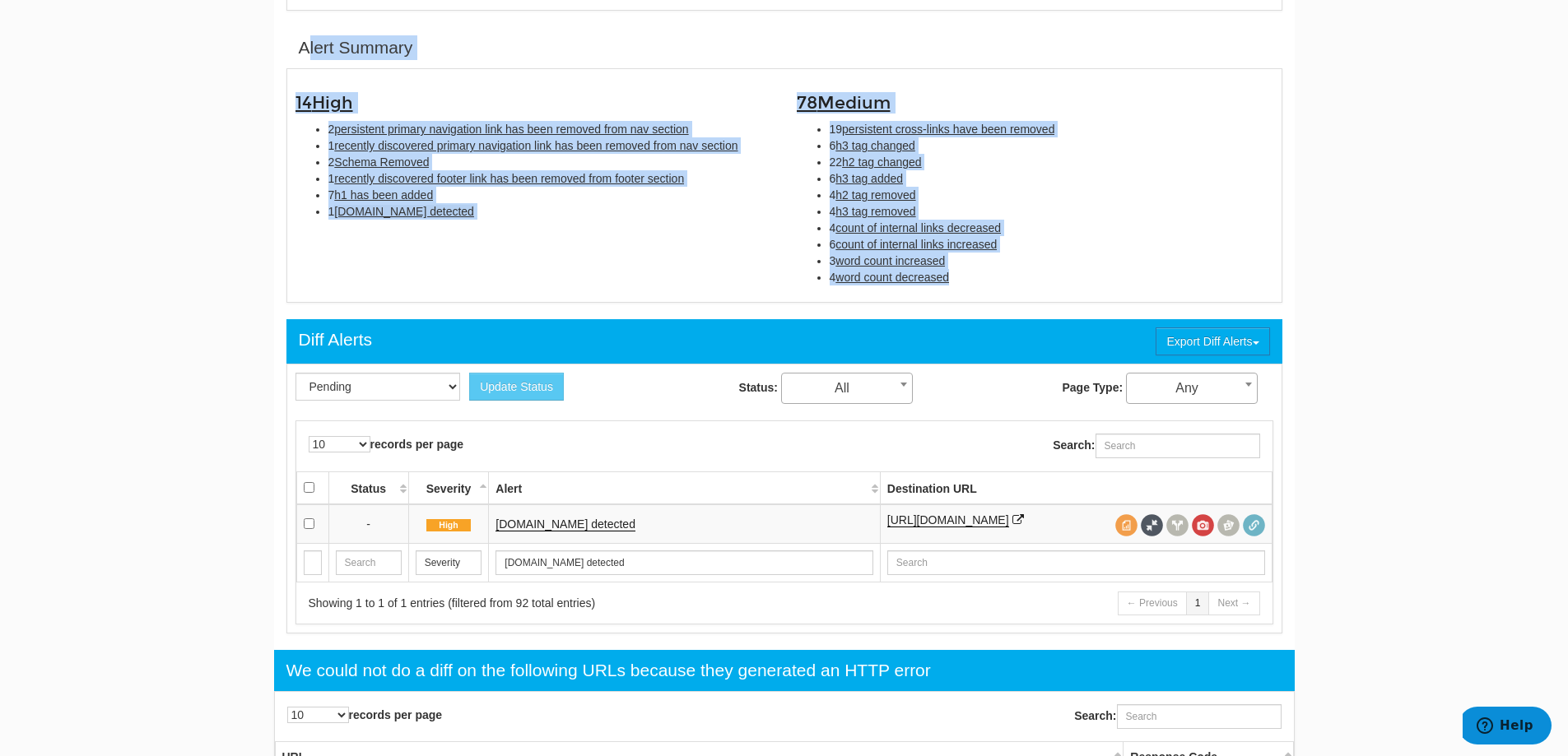
drag, startPoint x: 496, startPoint y: 71, endPoint x: 1049, endPoint y: 275, distance: 589.4
click at [1049, 275] on div "Alert Summary 14 High 2 persistent primary navigation link has been removed fro…" at bounding box center [784, 165] width 996 height 275
click at [1053, 274] on li "4 word count decreased" at bounding box center [1052, 277] width 444 height 16
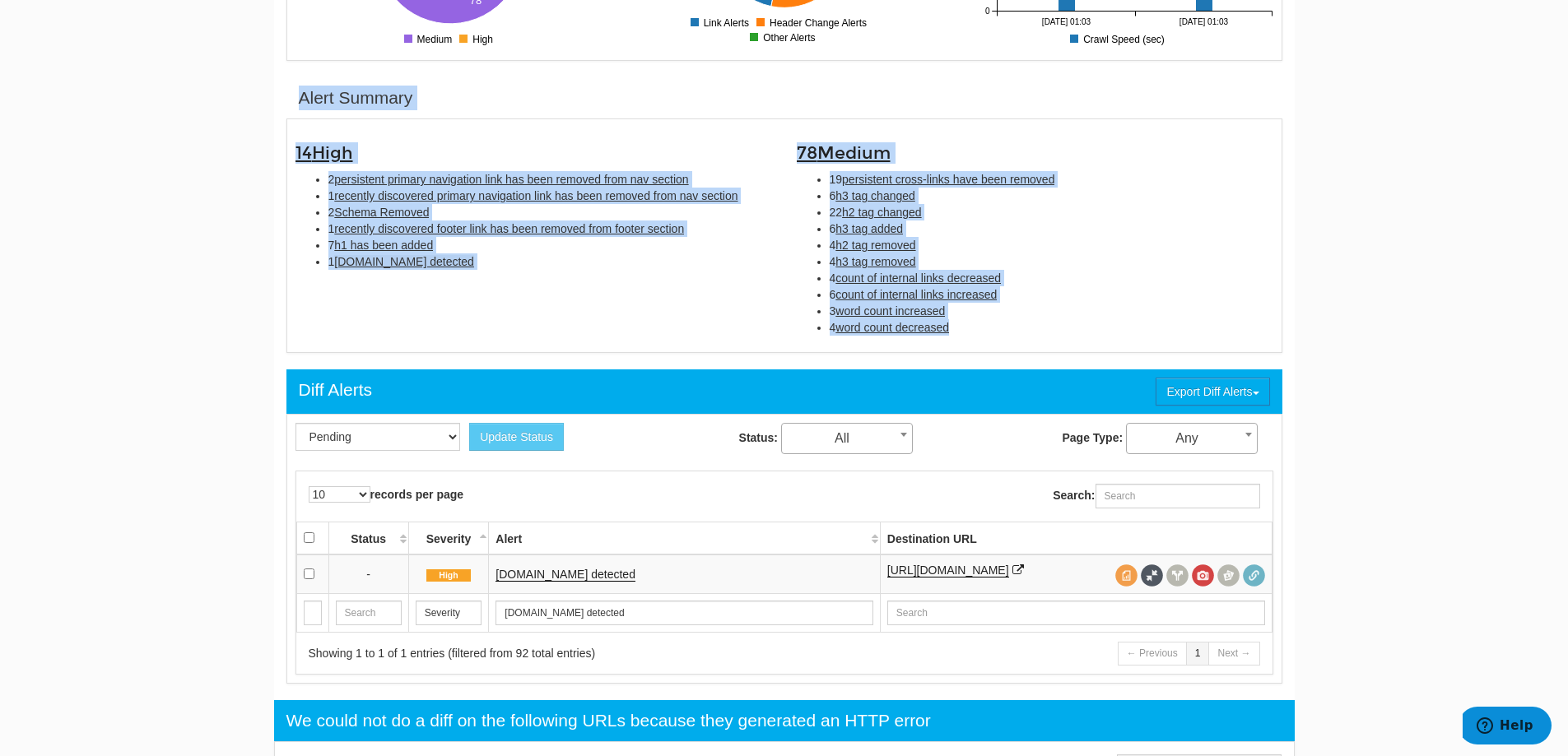
drag, startPoint x: 1040, startPoint y: 287, endPoint x: 232, endPoint y: -3, distance: 858.5
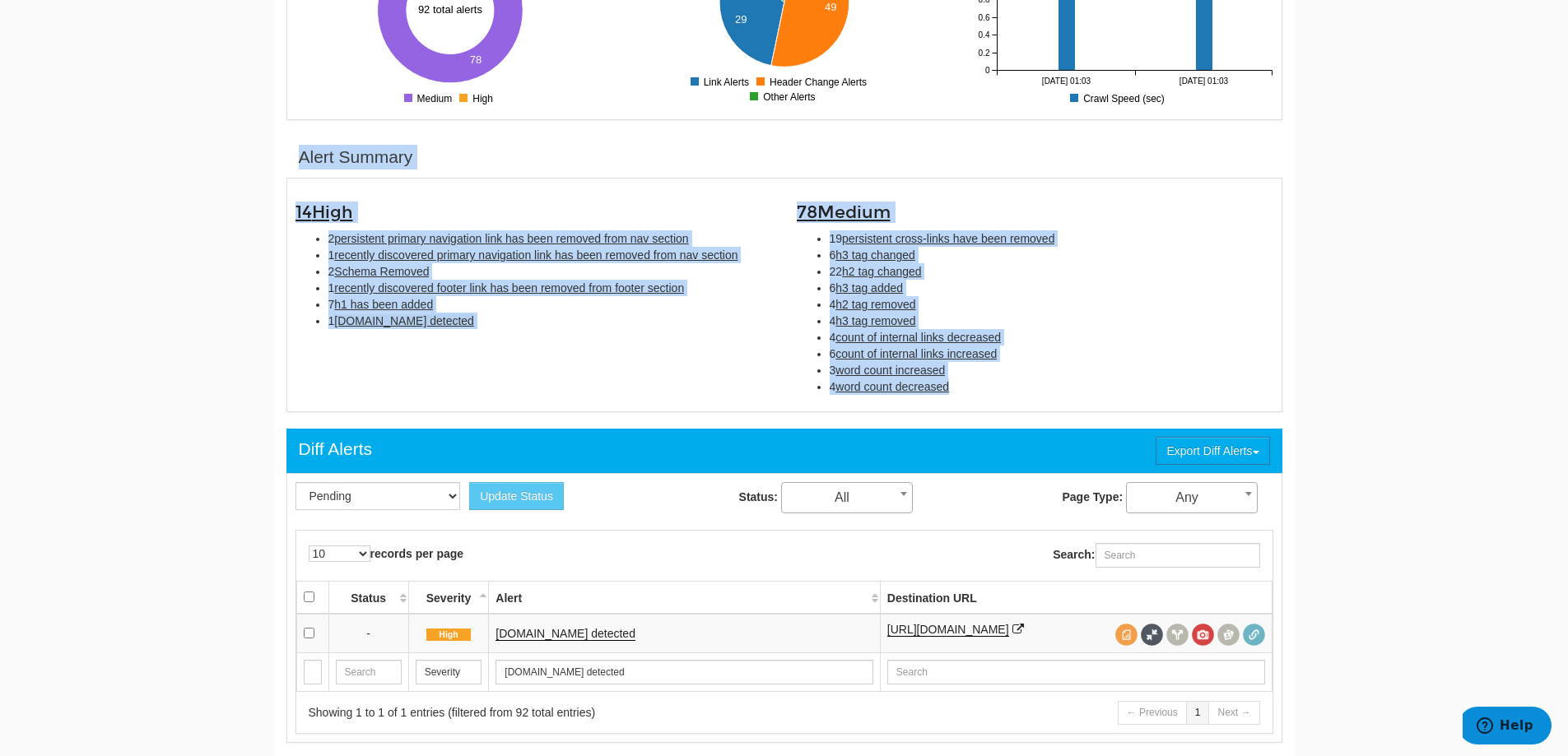
click at [688, 344] on div "14 High 2 persistent primary navigation link has been removed from nav section …" at bounding box center [784, 295] width 1003 height 216
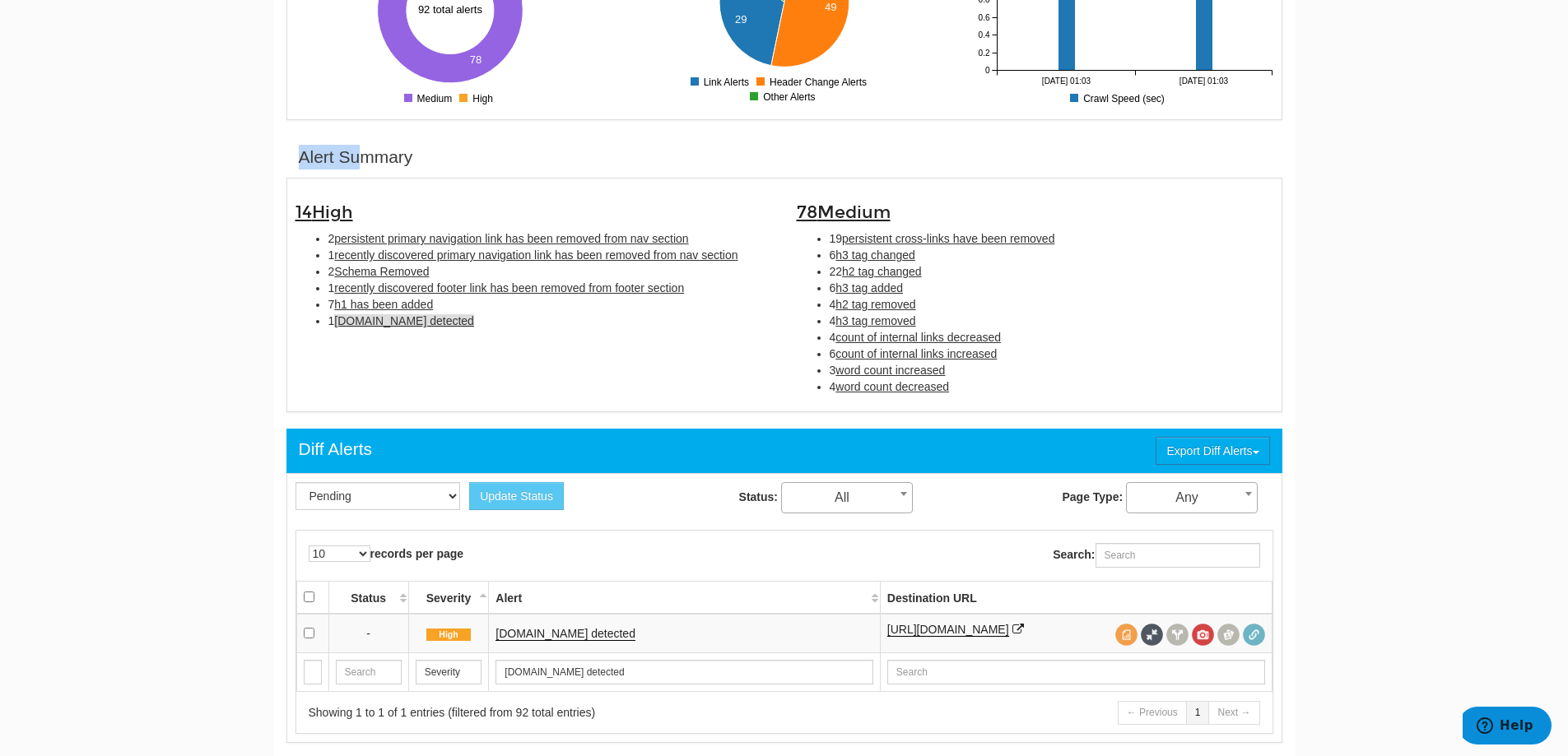
drag, startPoint x: 276, startPoint y: 158, endPoint x: 351, endPoint y: 156, distance: 75.0
click at [351, 156] on div "Alert Summary 14 High 2 persistent primary navigation link has been removed fro…" at bounding box center [784, 274] width 1021 height 275
click at [346, 156] on div "Alert Summary" at bounding box center [356, 156] width 114 height 24
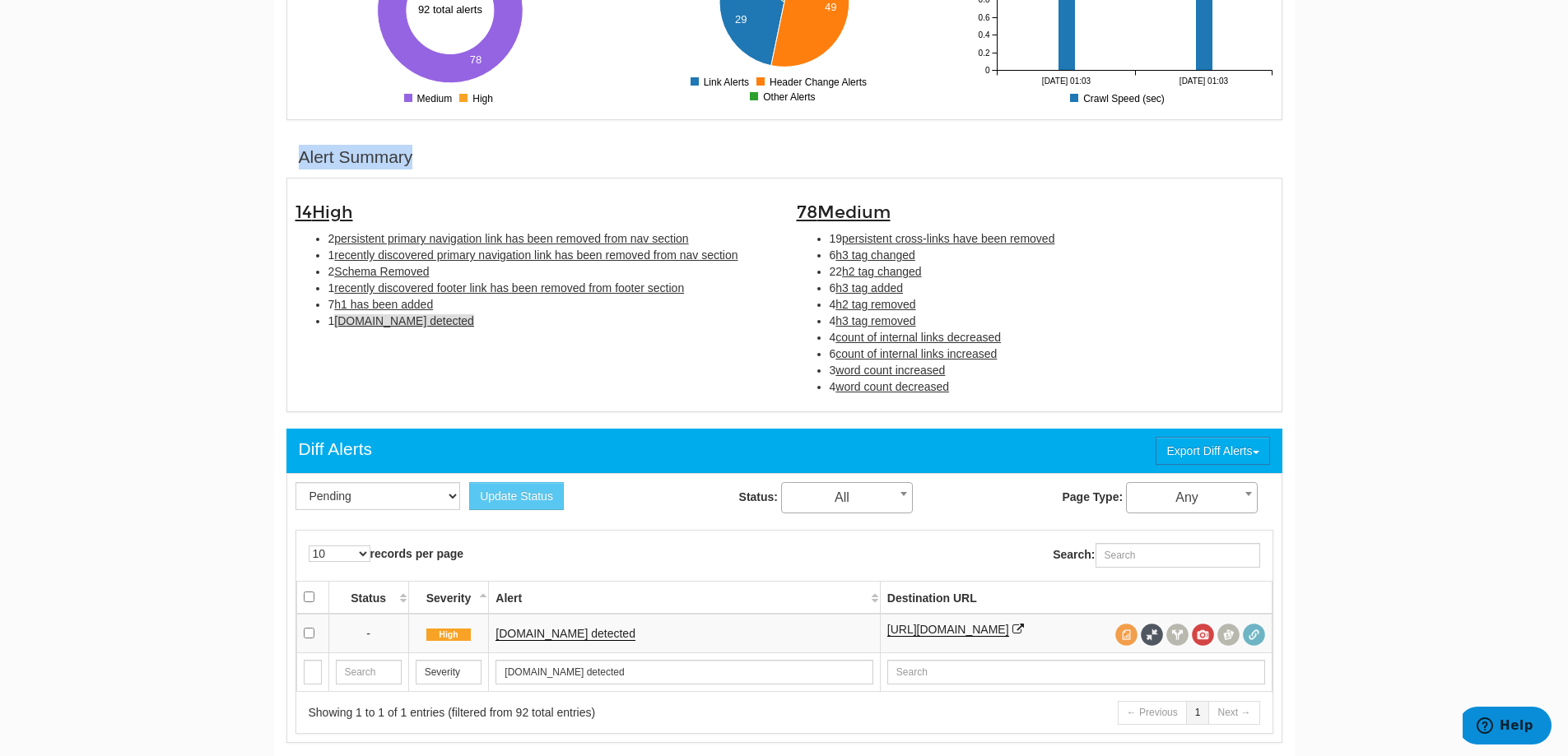
click at [305, 162] on div "Alert Summary" at bounding box center [356, 156] width 114 height 24
click at [300, 155] on div "Alert Summary" at bounding box center [356, 156] width 114 height 24
click at [303, 155] on div "Alert Summary" at bounding box center [356, 156] width 114 height 24
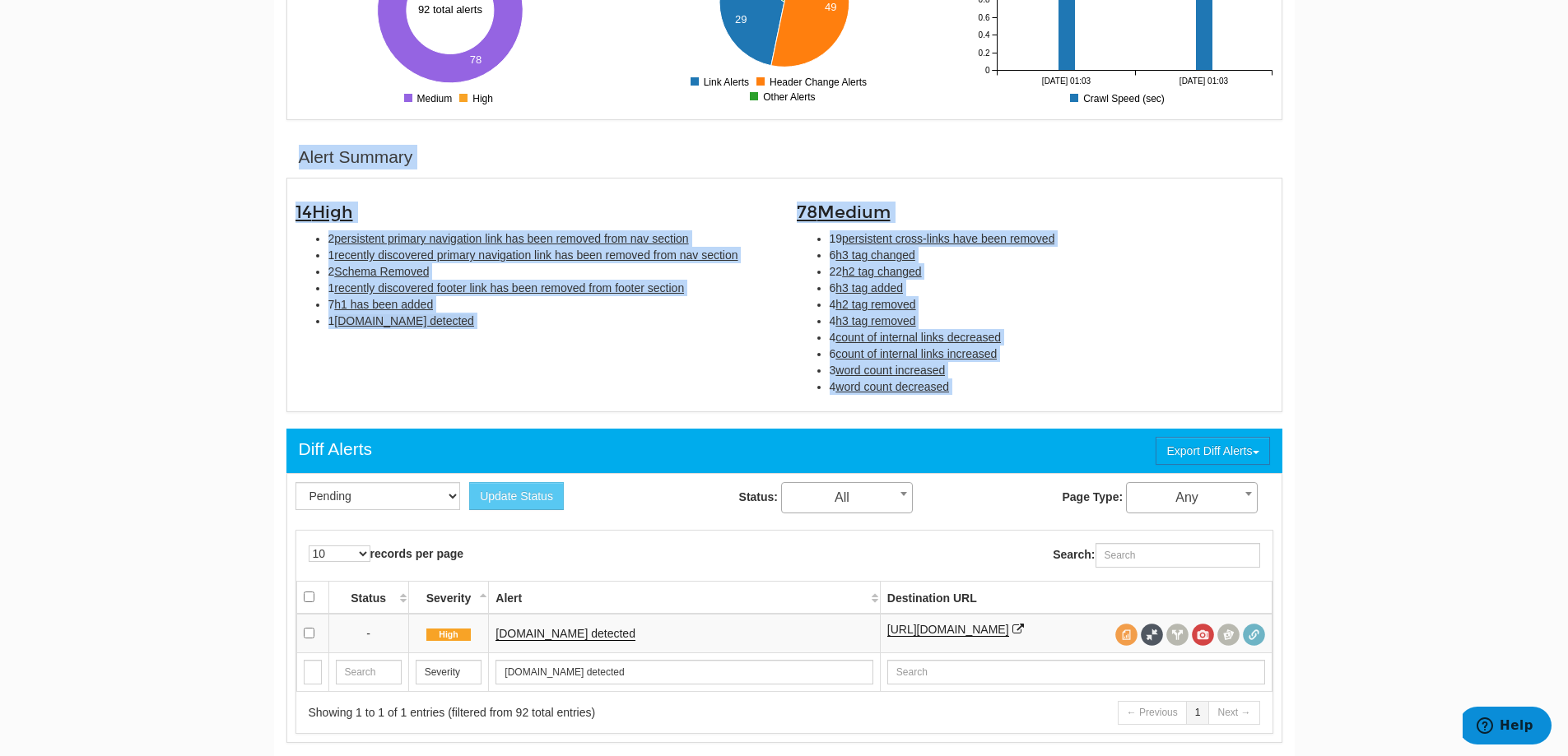
drag, startPoint x: 554, startPoint y: 444, endPoint x: 1516, endPoint y: 459, distance: 962.1
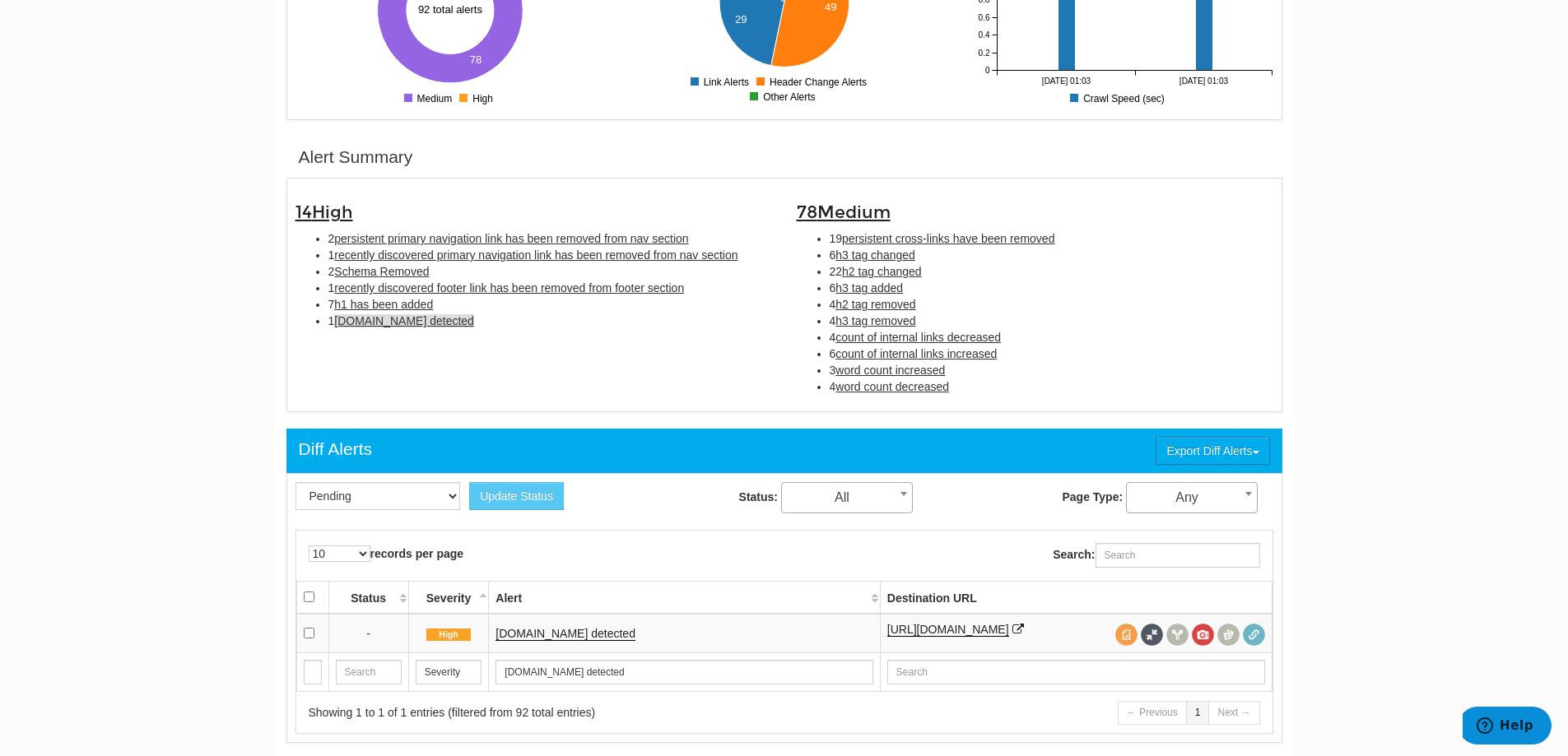
drag, startPoint x: 1512, startPoint y: 459, endPoint x: 1483, endPoint y: 458, distance: 29.0
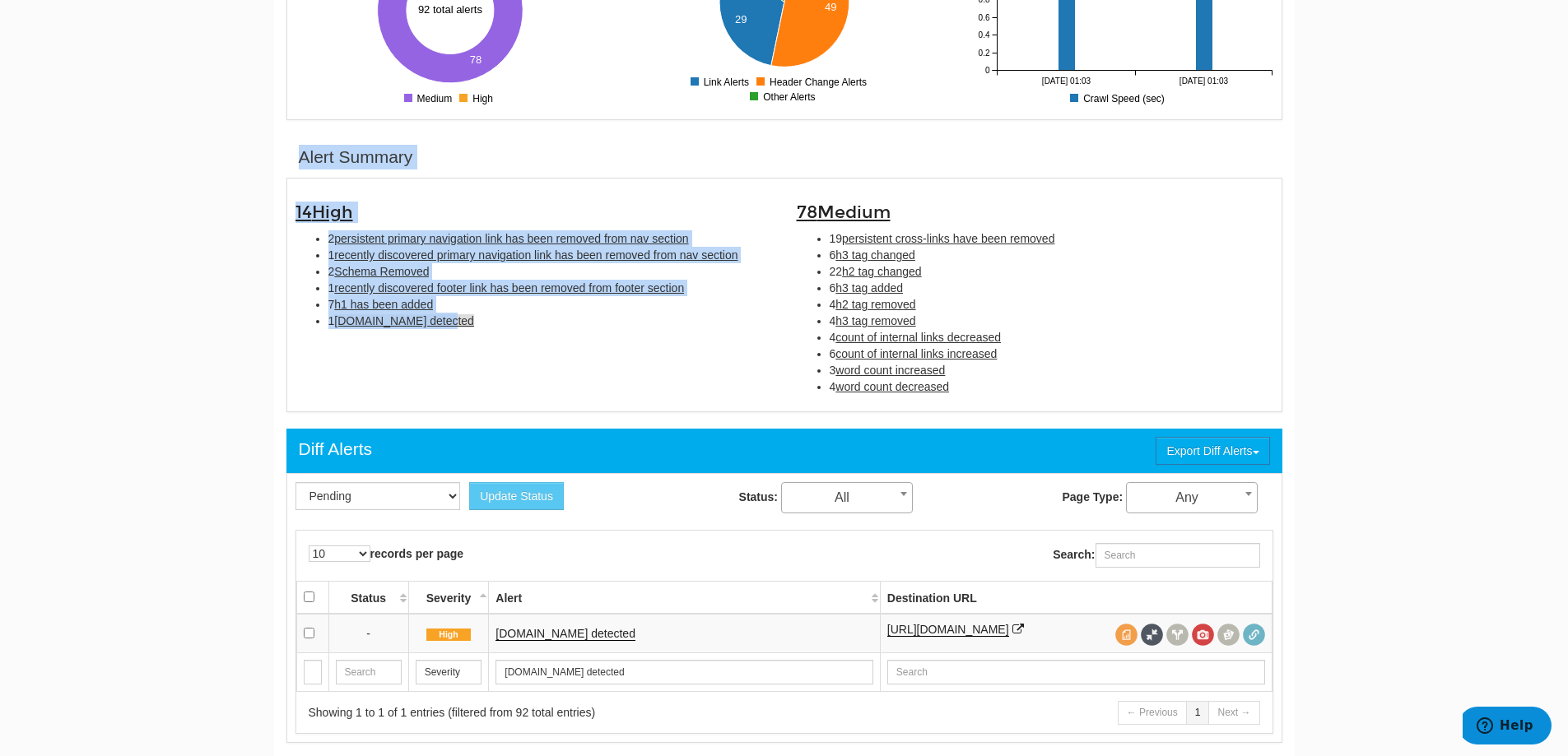
drag, startPoint x: 289, startPoint y: 156, endPoint x: 699, endPoint y: 374, distance: 464.4
click at [699, 374] on div "Alert Summary 14 High 2 persistent primary navigation link has been removed fro…" at bounding box center [784, 274] width 996 height 275
click at [699, 374] on div "14 High 2 persistent primary navigation link has been removed from nav section …" at bounding box center [784, 295] width 1003 height 216
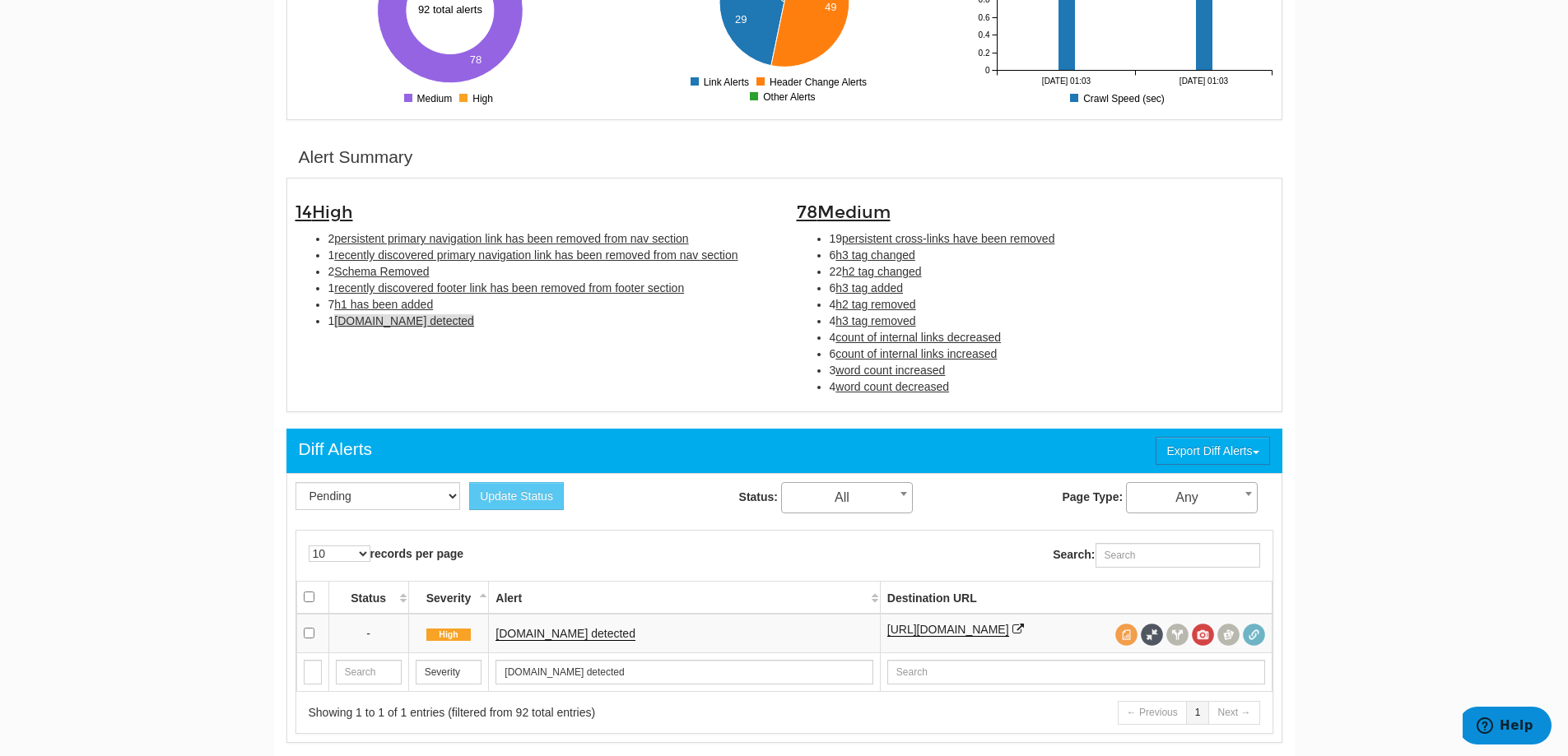
click at [294, 153] on div "Alert Summary" at bounding box center [784, 157] width 996 height 41
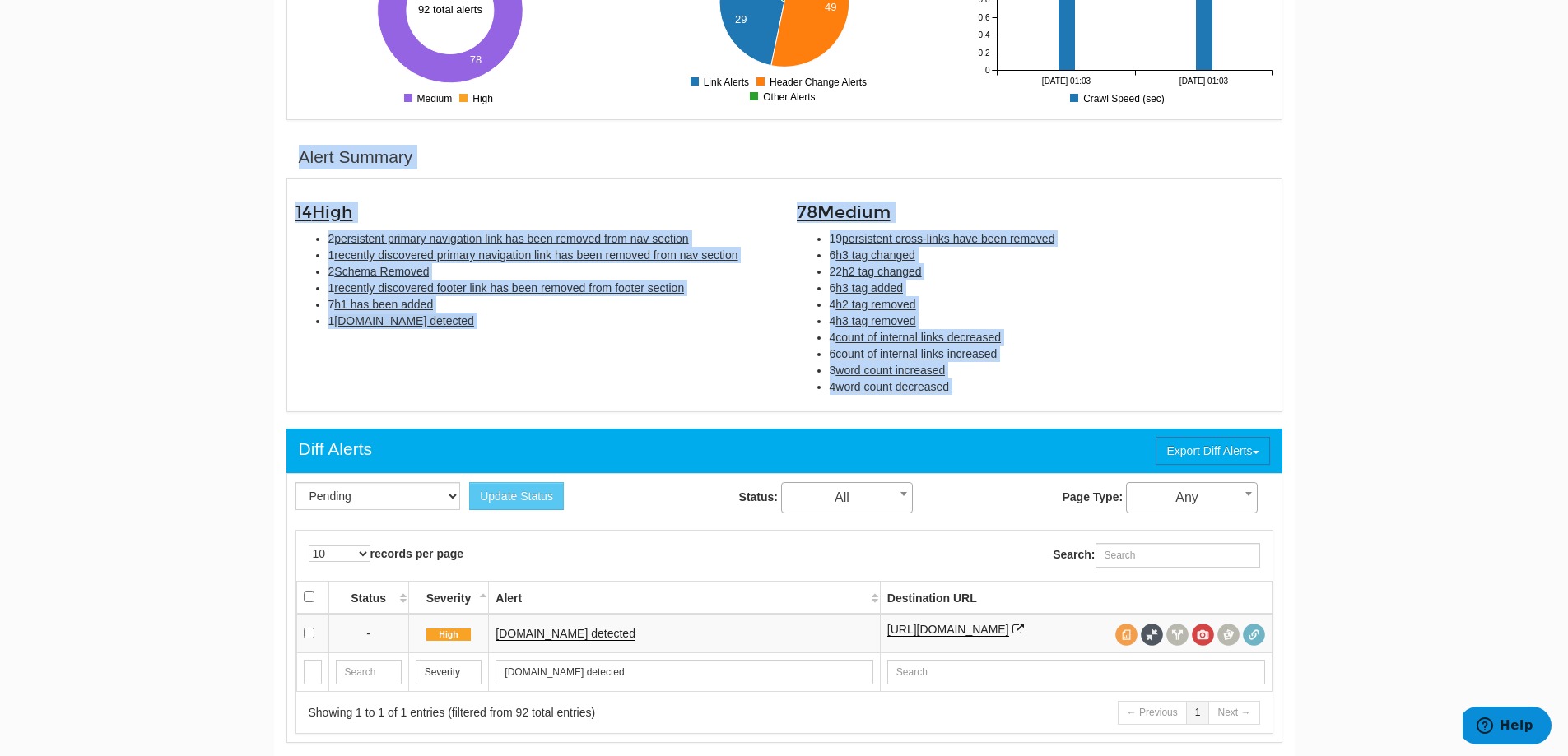
drag, startPoint x: 309, startPoint y: 153, endPoint x: 1010, endPoint y: 435, distance: 755.6
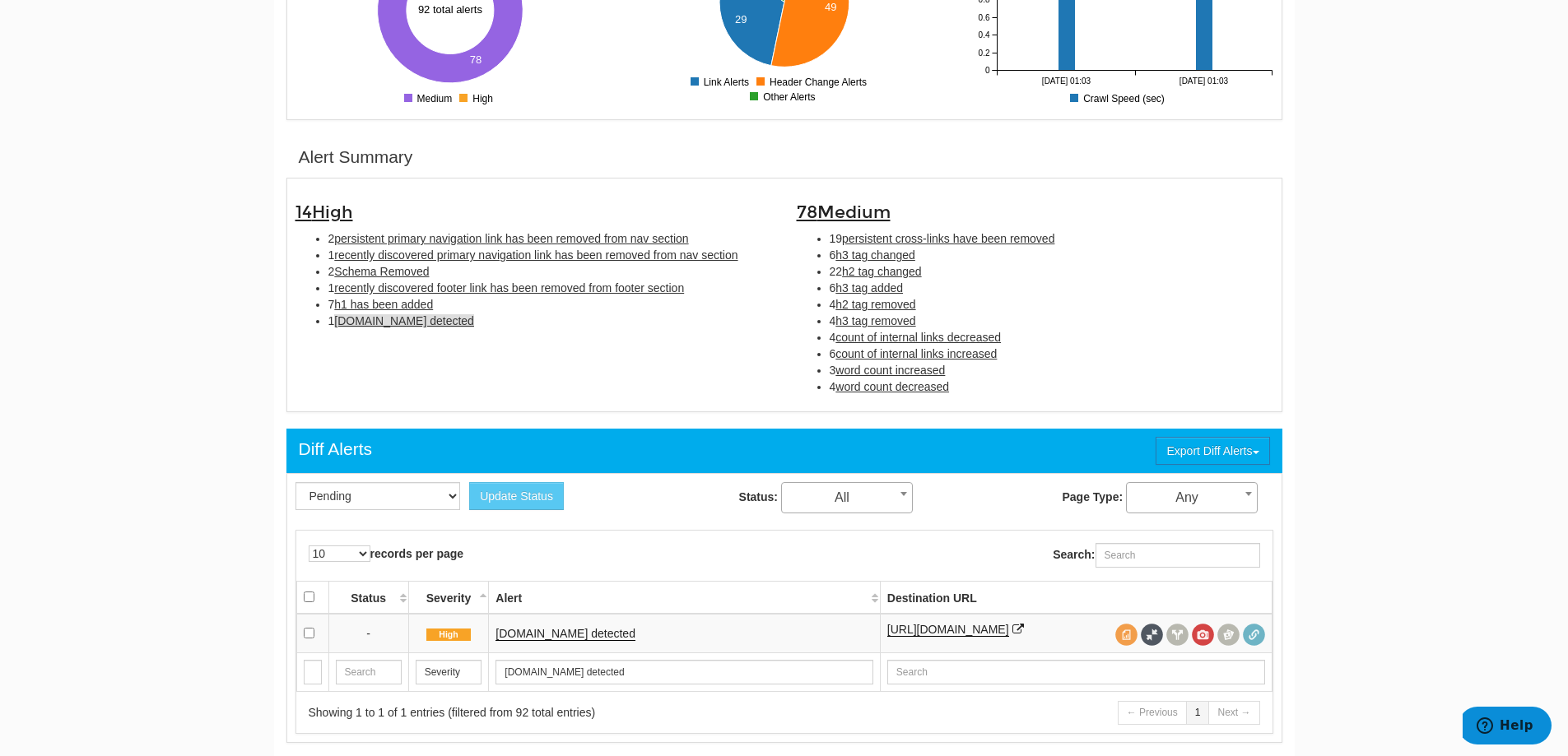
drag, startPoint x: 305, startPoint y: 176, endPoint x: 291, endPoint y: 170, distance: 15.2
click at [303, 176] on div "Alert Summary" at bounding box center [784, 157] width 996 height 41
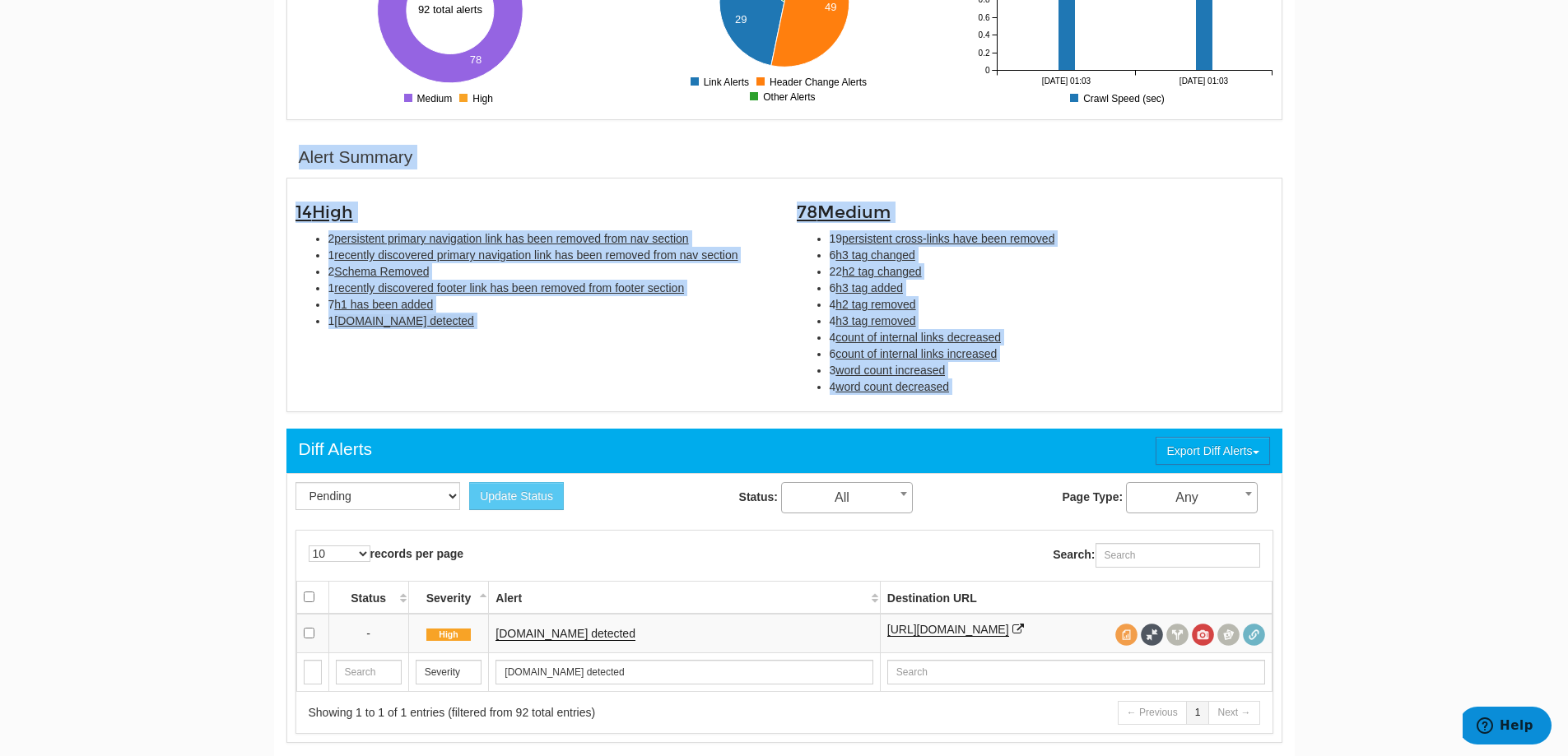
drag, startPoint x: 283, startPoint y: 158, endPoint x: 1028, endPoint y: 431, distance: 793.4
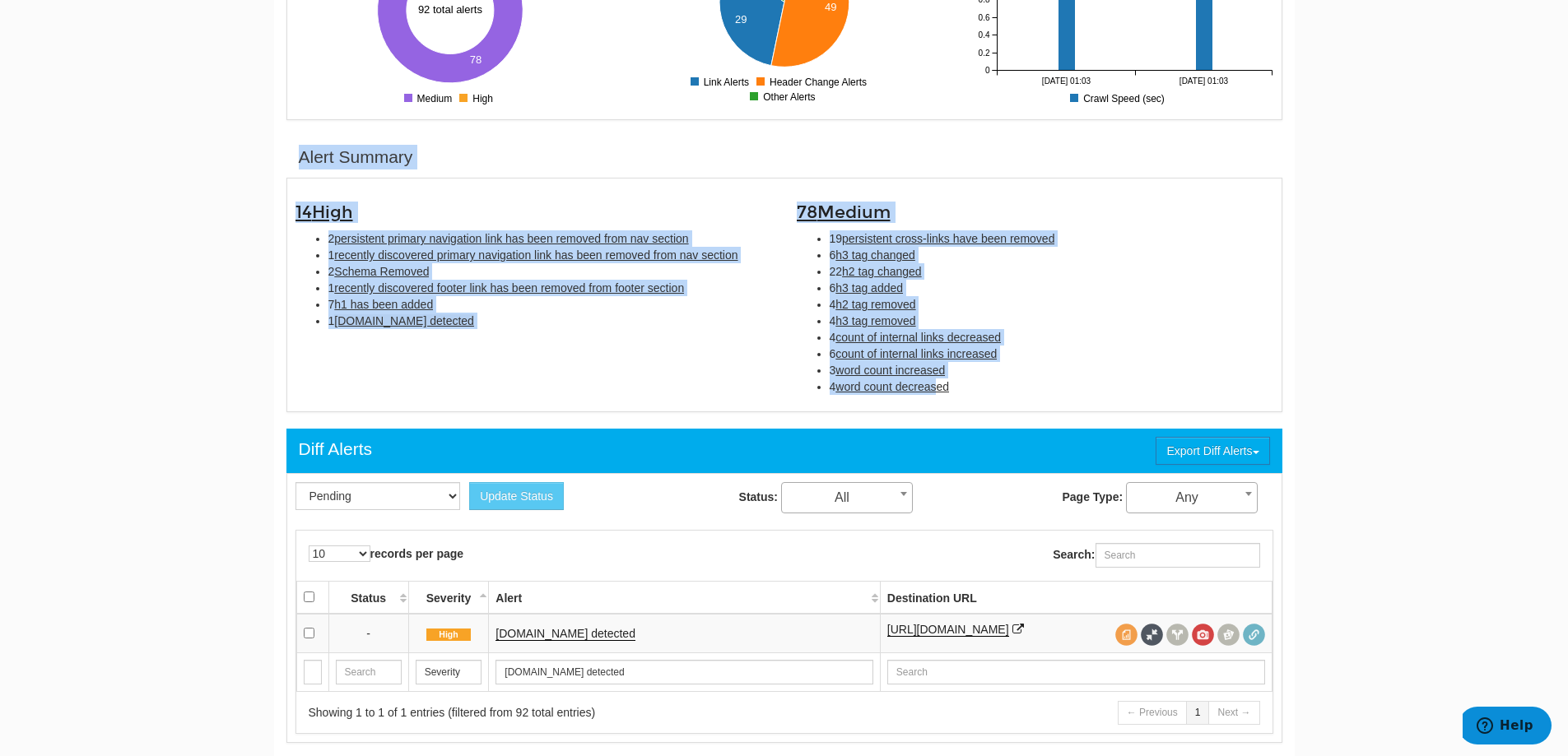
drag, startPoint x: 269, startPoint y: 149, endPoint x: 777, endPoint y: 366, distance: 552.4
click at [559, 322] on li "1 schema.org detected" at bounding box center [551, 321] width 444 height 16
drag, startPoint x: 278, startPoint y: 164, endPoint x: 999, endPoint y: 396, distance: 757.4
click at [999, 396] on div "Alert Summary 14 High 2 persistent primary navigation link has been removed fro…" at bounding box center [784, 274] width 1021 height 275
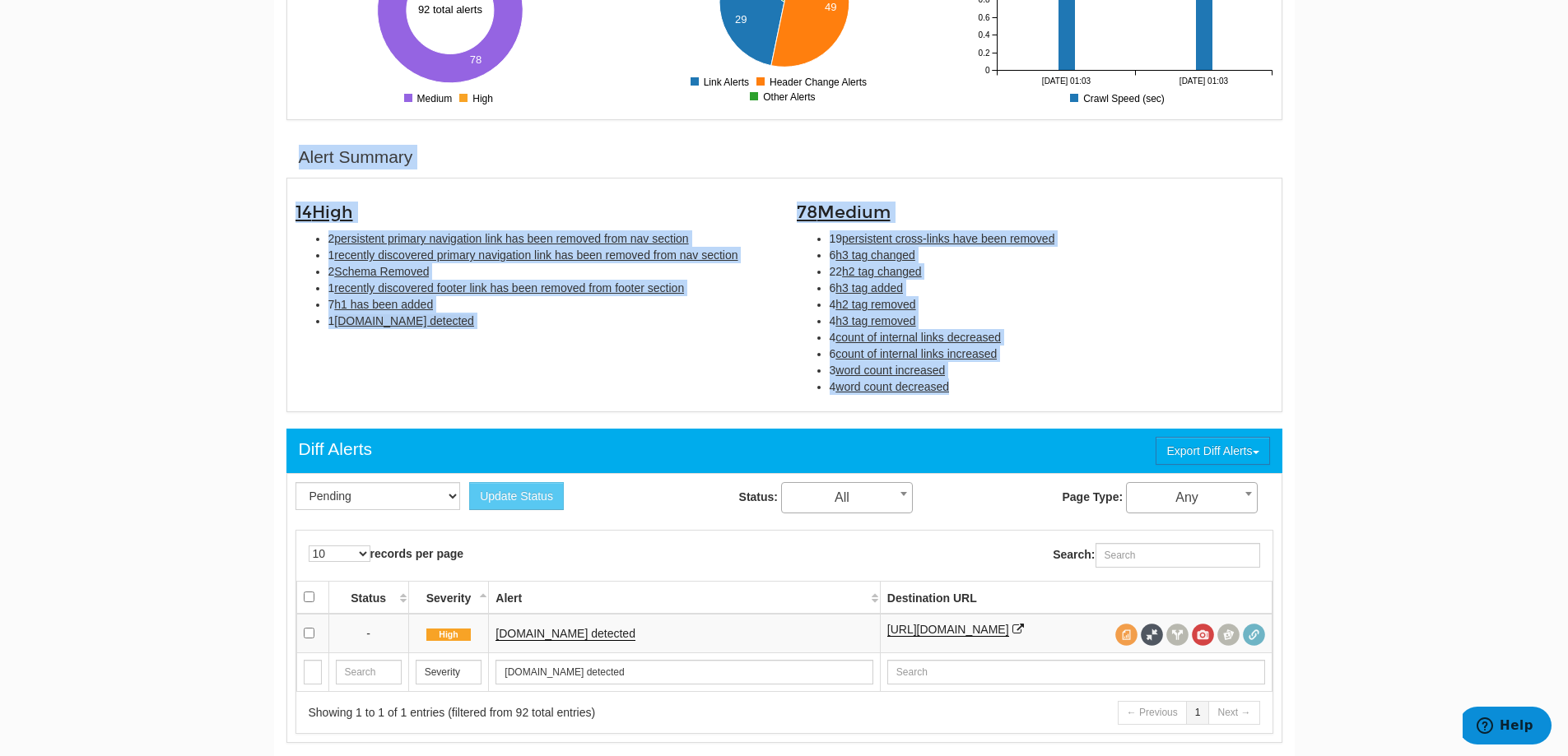
click at [999, 396] on div "78 Medium 19 persistent cross-links have been removed 6 h3 tag changed 22 h2 ta…" at bounding box center [1035, 295] width 501 height 216
drag, startPoint x: 999, startPoint y: 396, endPoint x: 264, endPoint y: 150, distance: 775.1
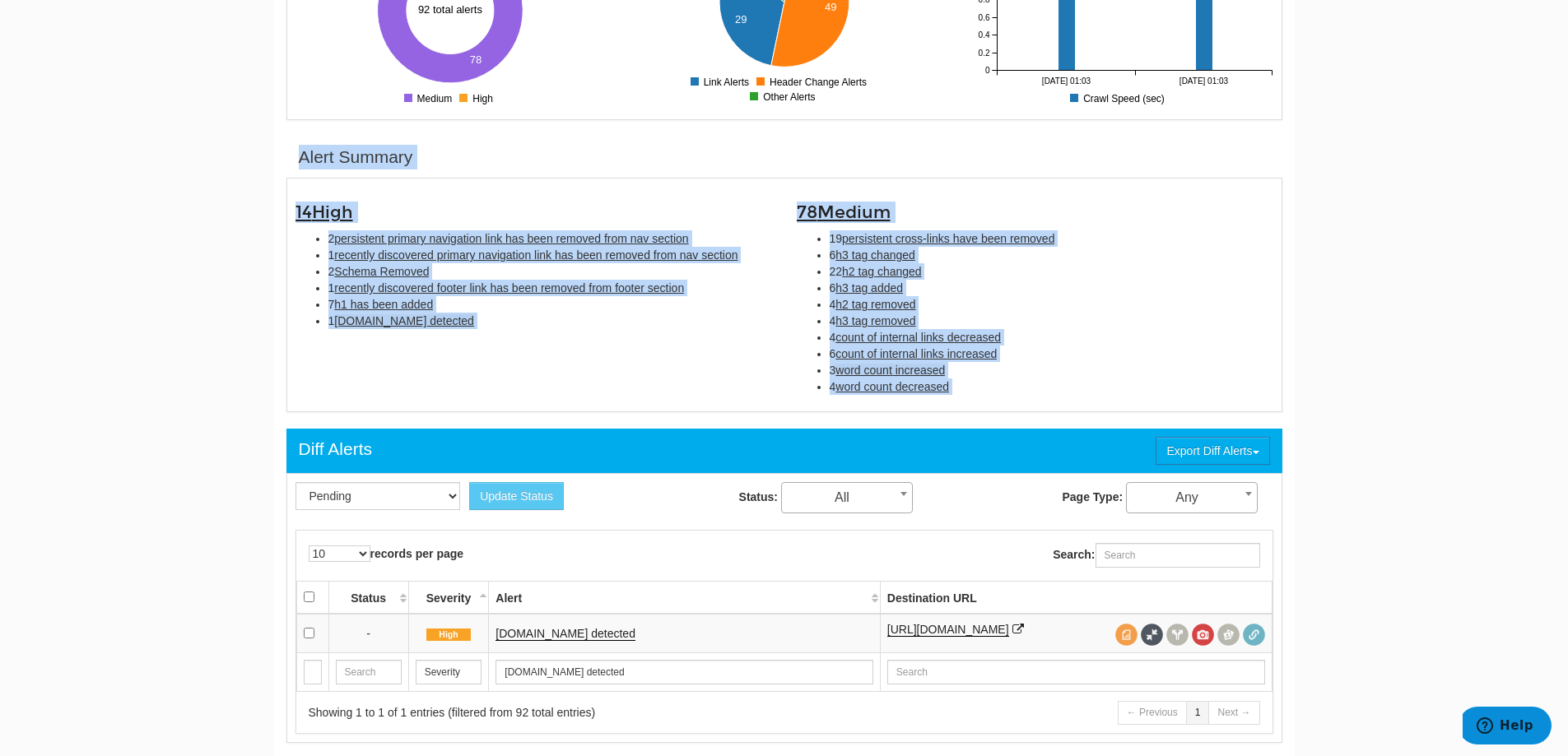
drag, startPoint x: 264, startPoint y: 150, endPoint x: 905, endPoint y: 369, distance: 677.4
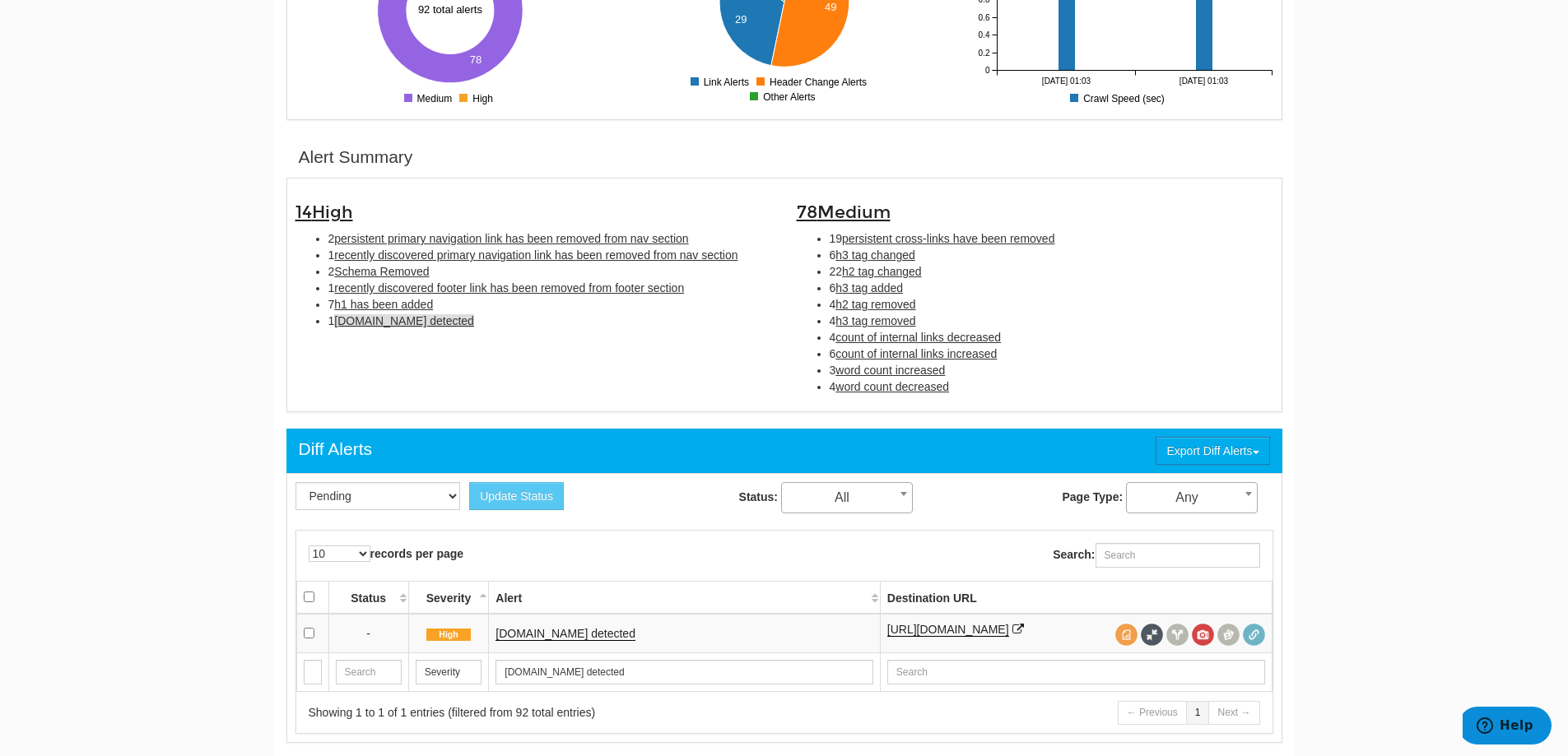
click at [325, 143] on div "Alert Summary" at bounding box center [784, 157] width 996 height 41
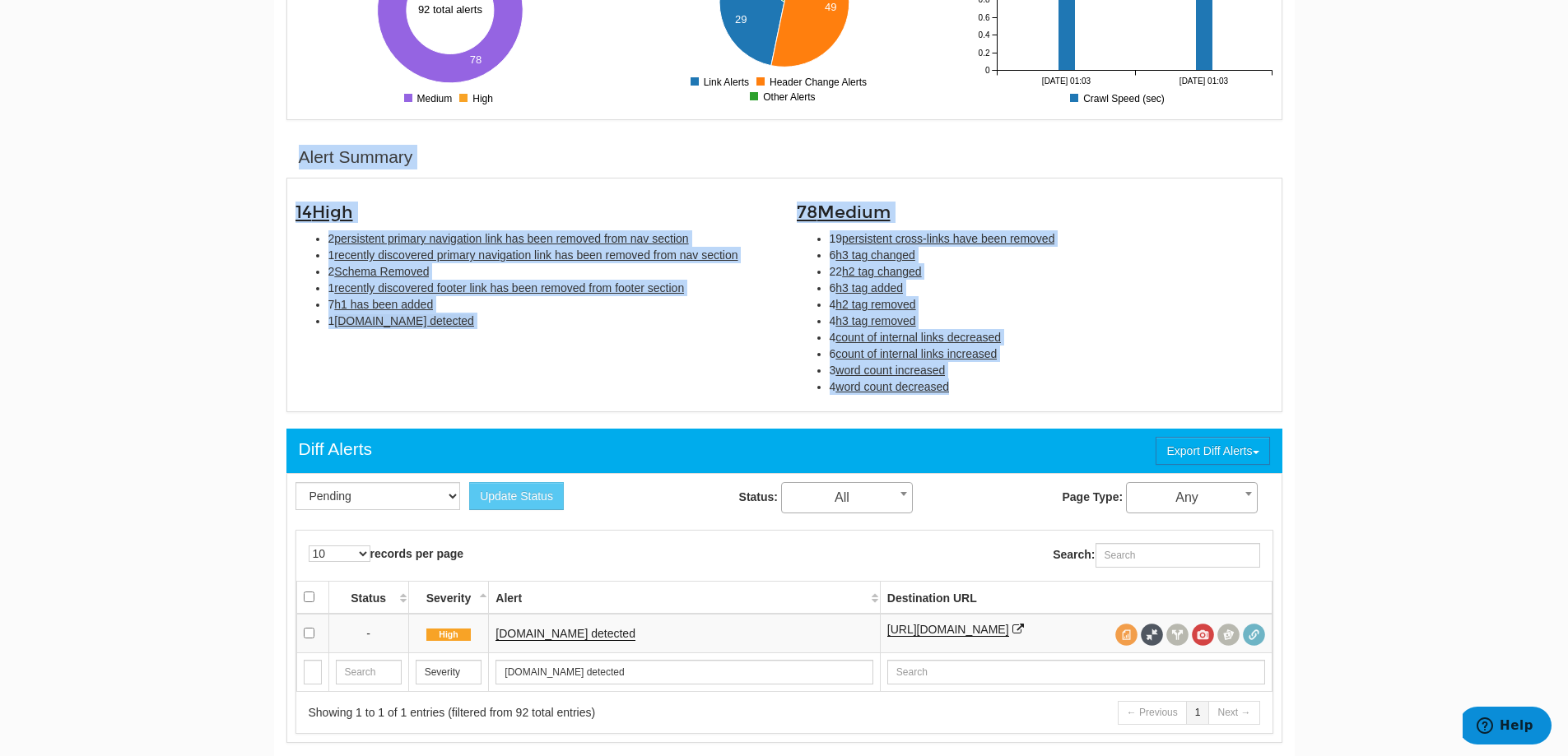
drag, startPoint x: 301, startPoint y: 149, endPoint x: 1049, endPoint y: 387, distance: 785.0
click at [1049, 387] on div "Alert Summary 14 High 2 persistent primary navigation link has been removed fro…" at bounding box center [784, 274] width 996 height 275
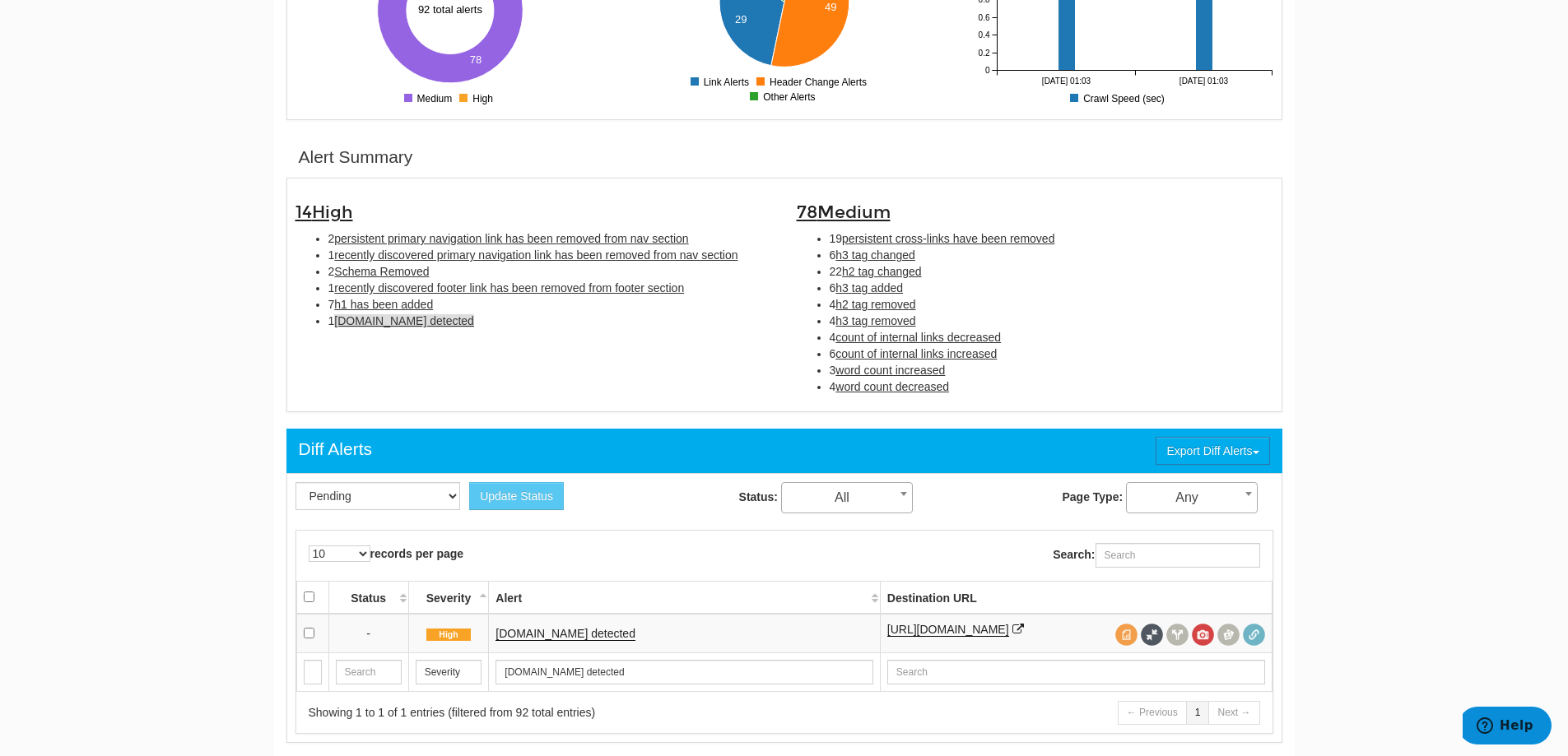
click at [616, 175] on div "Alert Summary" at bounding box center [784, 157] width 996 height 41
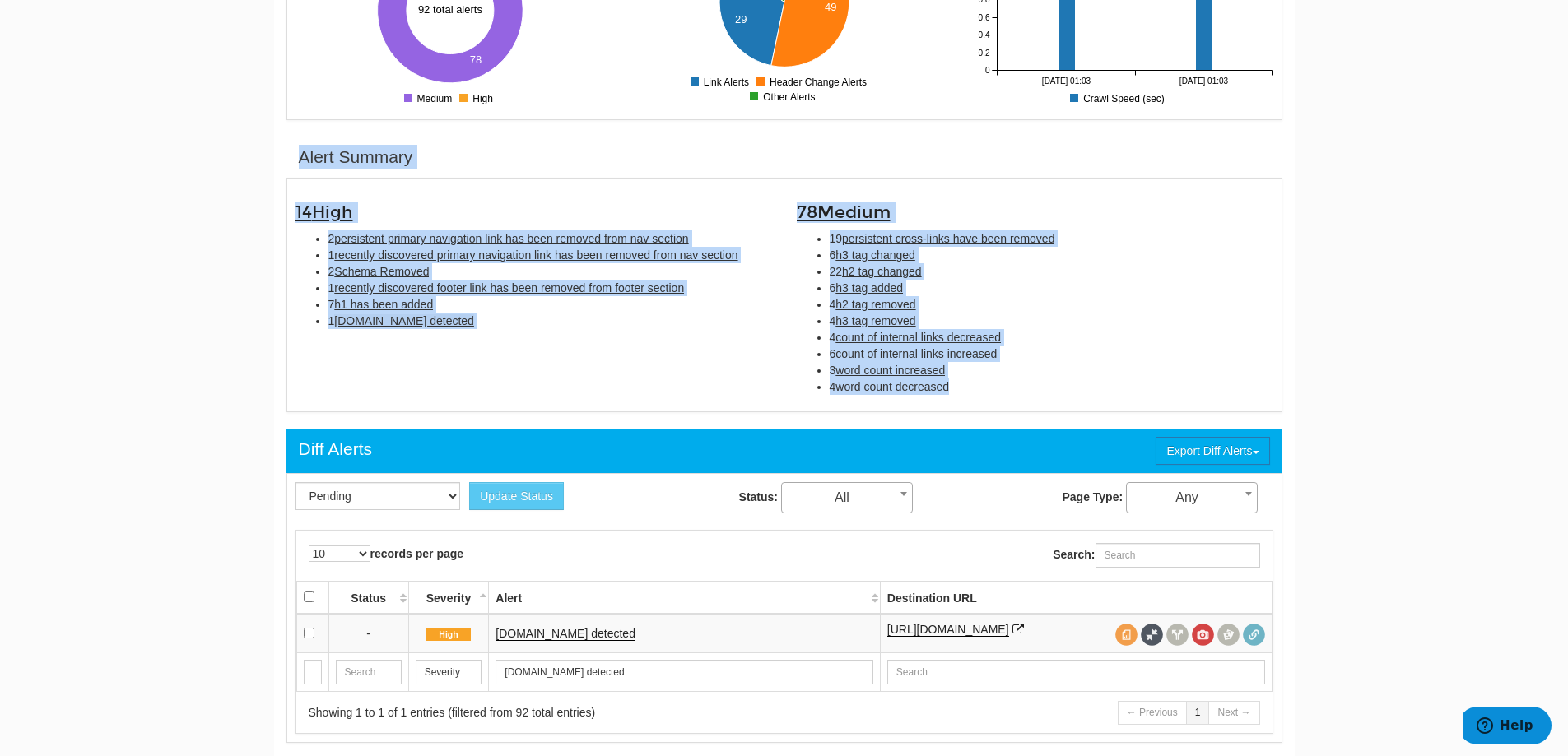
drag, startPoint x: 373, startPoint y: 142, endPoint x: 1151, endPoint y: 396, distance: 818.4
click at [454, 167] on div "Alert Summary" at bounding box center [784, 157] width 996 height 41
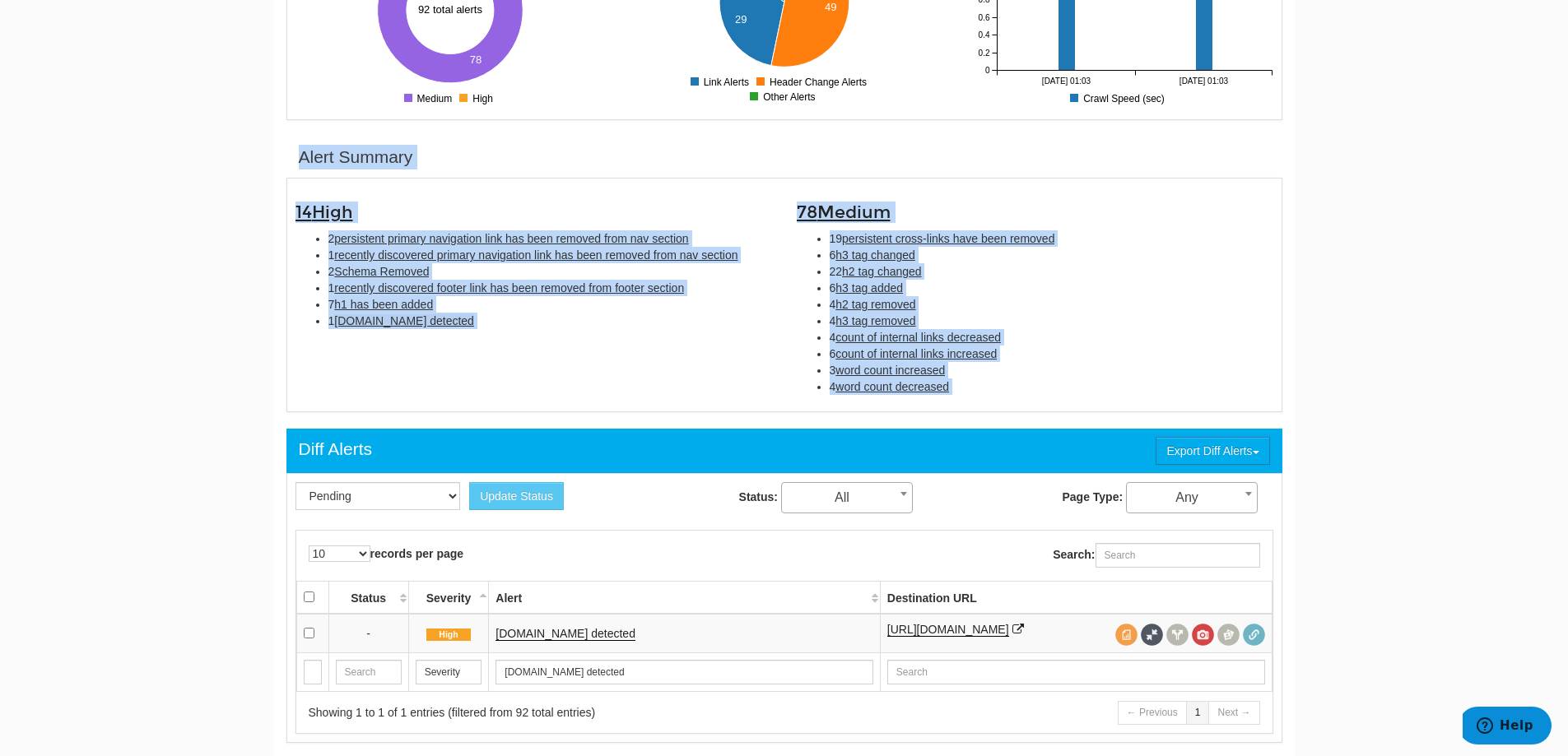
drag, startPoint x: 290, startPoint y: 132, endPoint x: 1045, endPoint y: 395, distance: 799.5
click at [538, 186] on div "14 High 2 persistent primary navigation link has been removed from nav section …" at bounding box center [784, 295] width 996 height 235
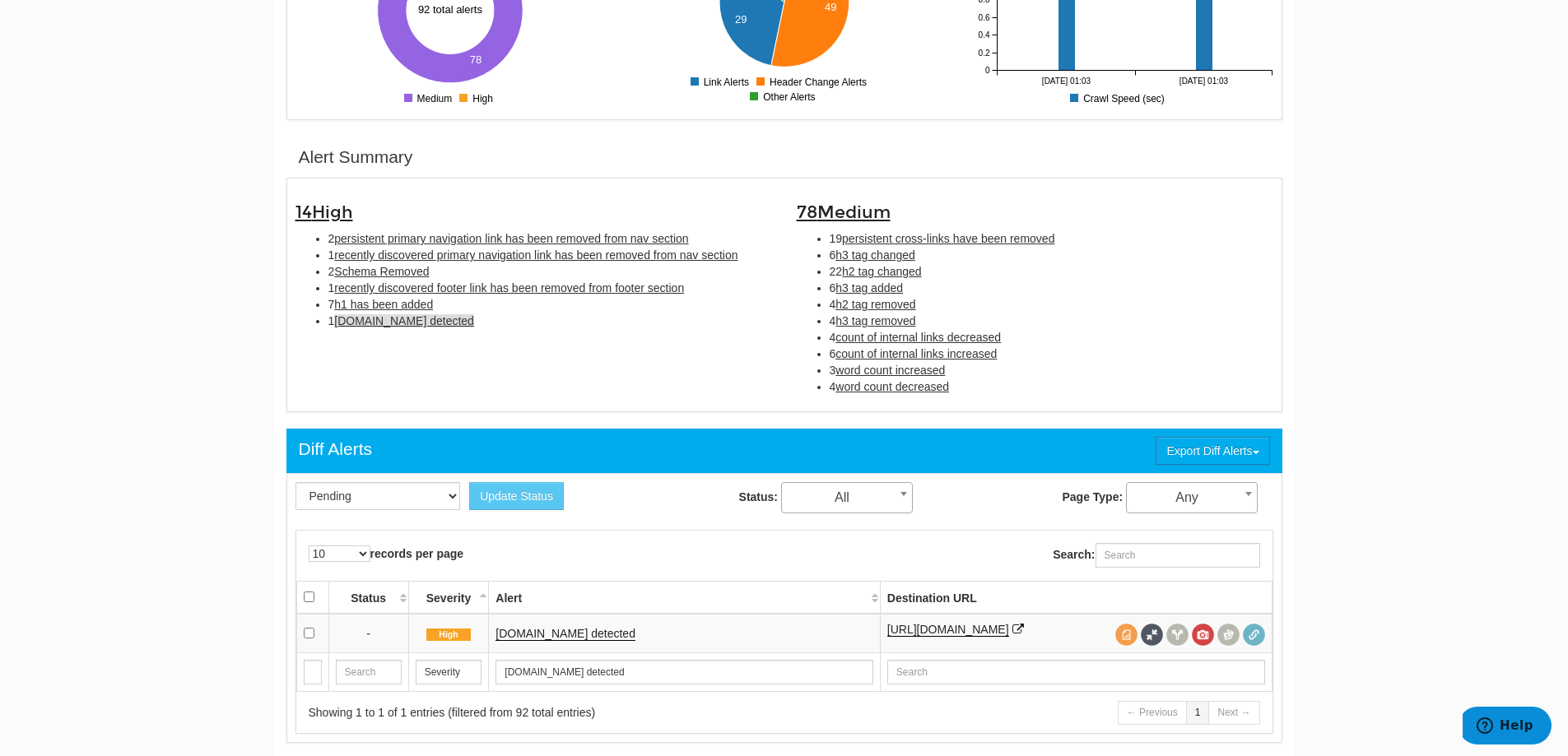
click at [295, 141] on div "Alert Summary" at bounding box center [784, 157] width 996 height 41
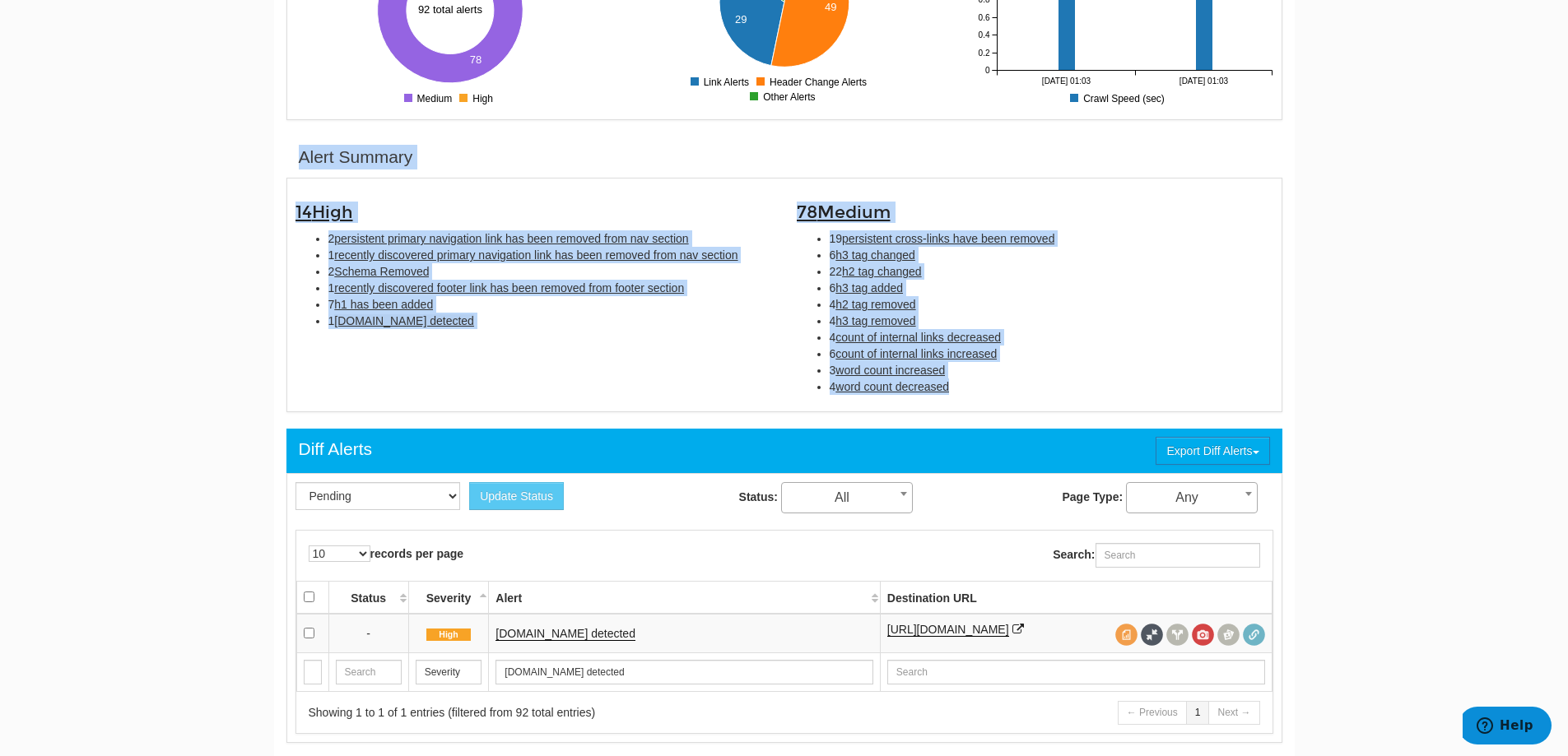
drag, startPoint x: 291, startPoint y: 142, endPoint x: 1024, endPoint y: 417, distance: 782.9
click at [1024, 417] on div "Alert Summary 14 High 2 persistent primary navigation link has been removed fro…" at bounding box center [784, 282] width 1021 height 292
click at [1023, 418] on div "Alert Summary 14 High 2 persistent primary navigation link has been removed fro…" at bounding box center [784, 282] width 1021 height 292
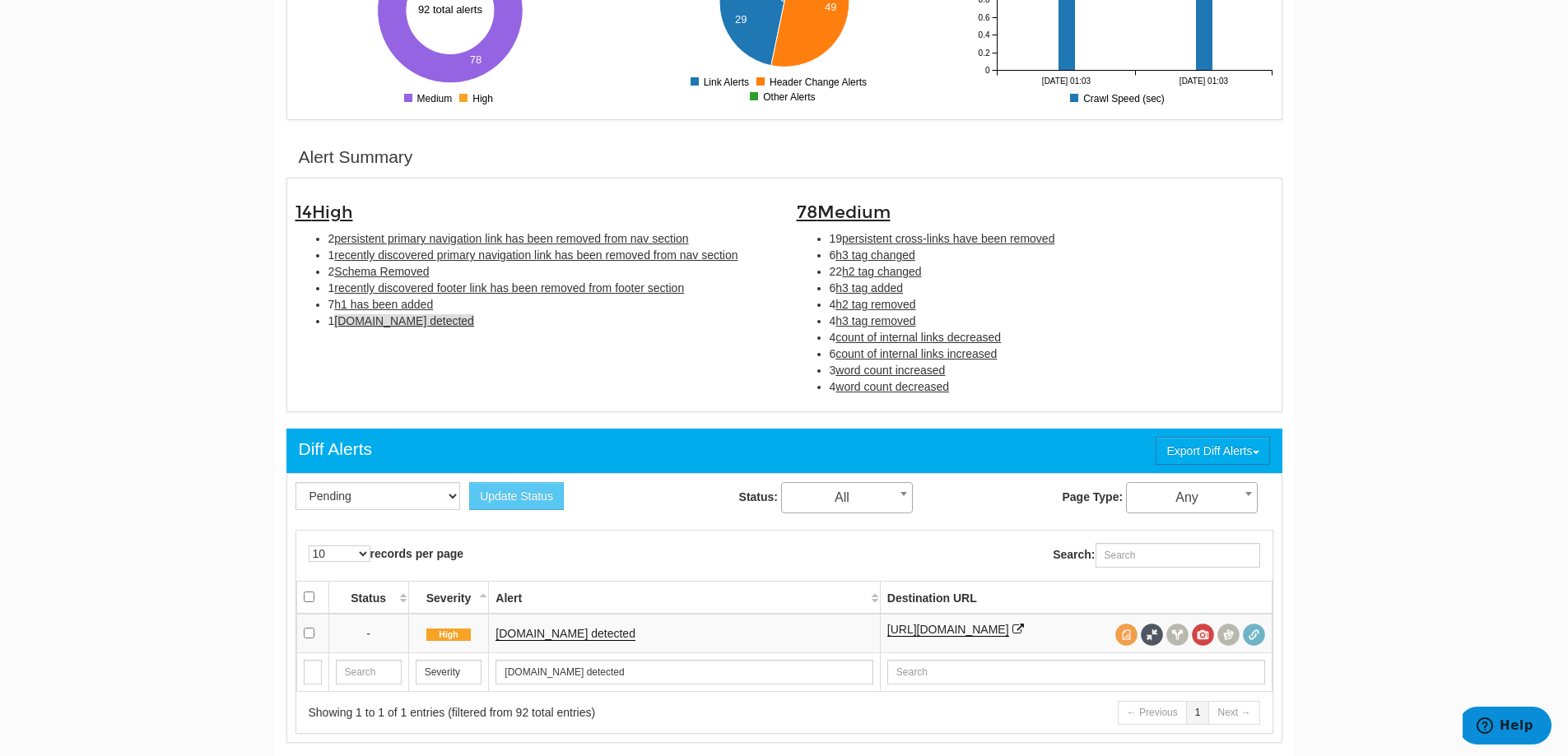
drag, startPoint x: 1022, startPoint y: 418, endPoint x: 1013, endPoint y: 417, distance: 9.1
click at [1015, 418] on div "Alert Summary 14 High 2 persistent primary navigation link has been removed fro…" at bounding box center [784, 282] width 1021 height 292
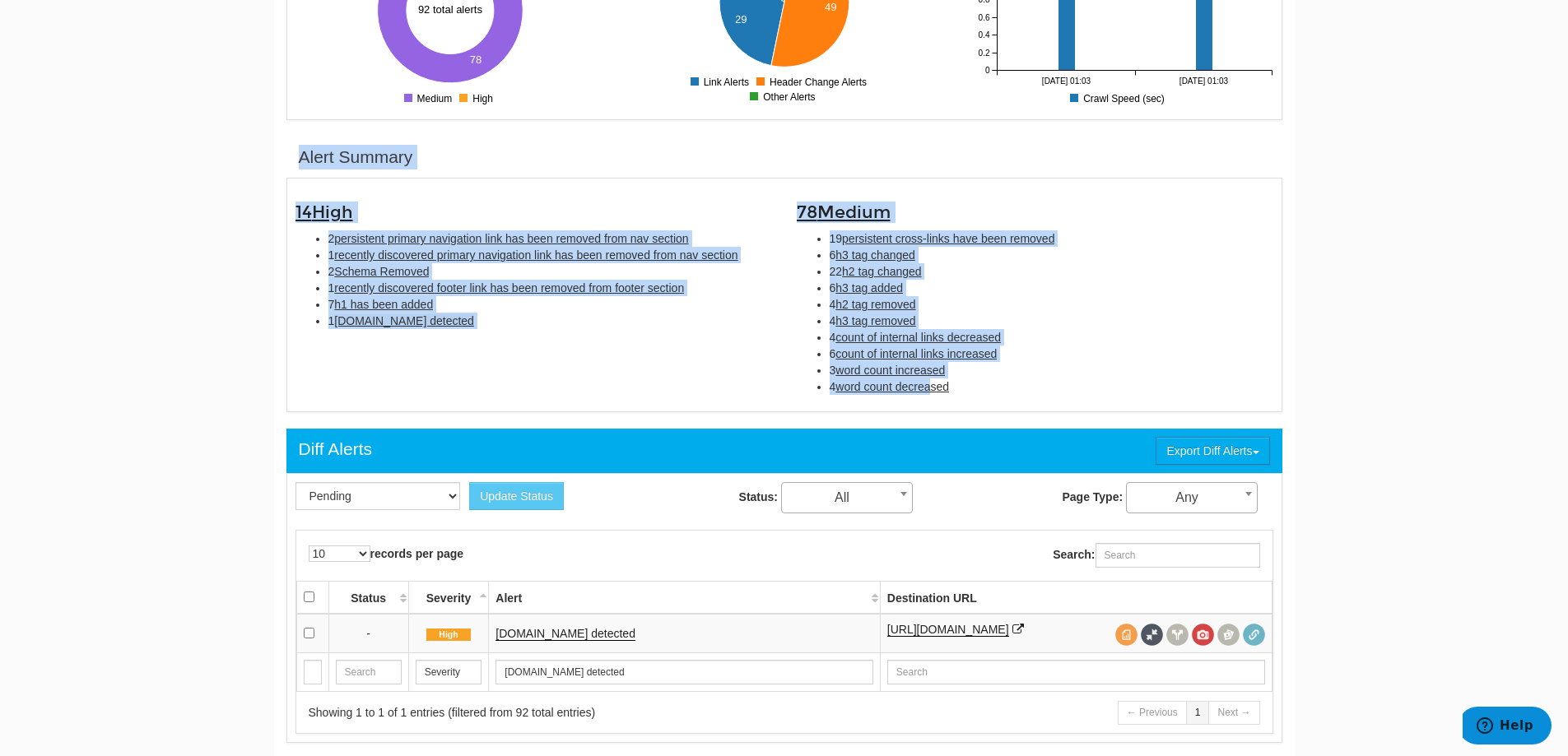
drag, startPoint x: 300, startPoint y: 147, endPoint x: 986, endPoint y: 397, distance: 730.1
click at [957, 394] on div "Alert Summary 14 High 2 persistent primary navigation link has been removed fro…" at bounding box center [784, 274] width 996 height 275
click at [1037, 405] on div "14 High 2 persistent primary navigation link has been removed from nav section …" at bounding box center [784, 295] width 996 height 235
click at [1038, 405] on div "14 High 2 persistent primary navigation link has been removed from nav section …" at bounding box center [784, 295] width 996 height 235
